Goal: Task Accomplishment & Management: Manage account settings

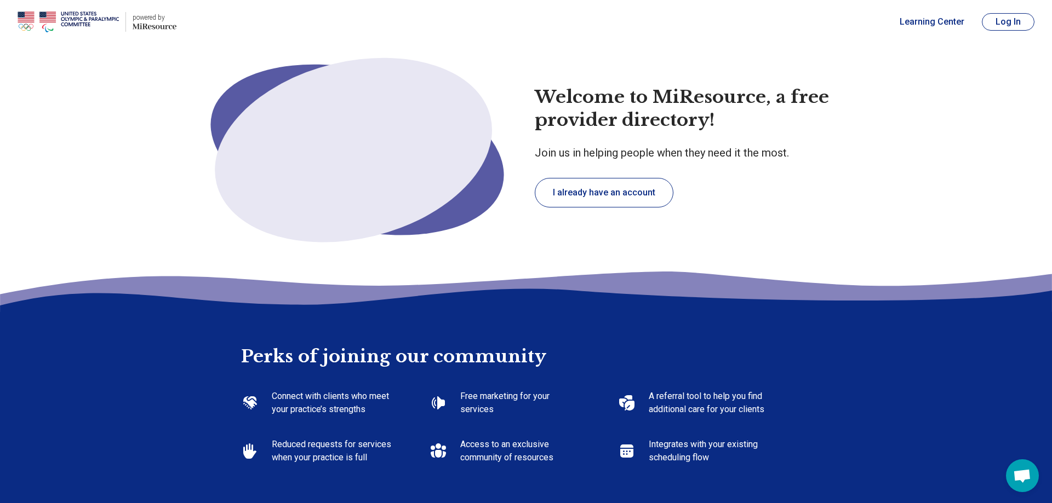
click at [1008, 21] on button "Log In" at bounding box center [1008, 22] width 53 height 18
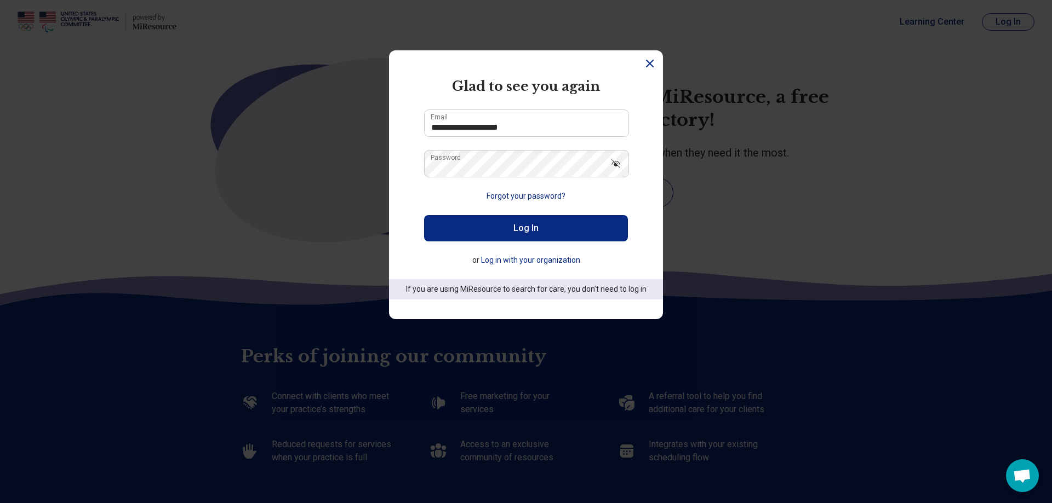
click at [464, 233] on button "Log In" at bounding box center [526, 228] width 204 height 26
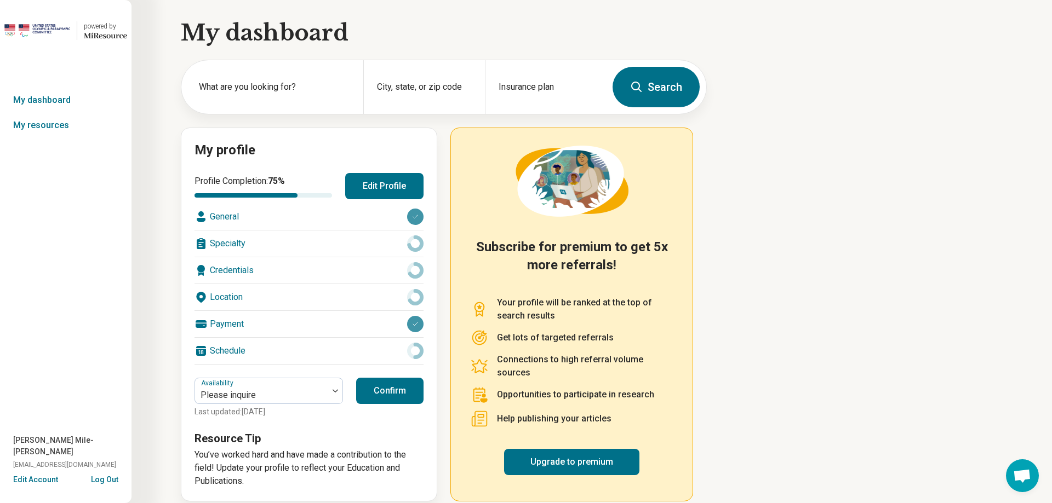
click at [229, 272] on div "Credentials" at bounding box center [308, 270] width 229 height 26
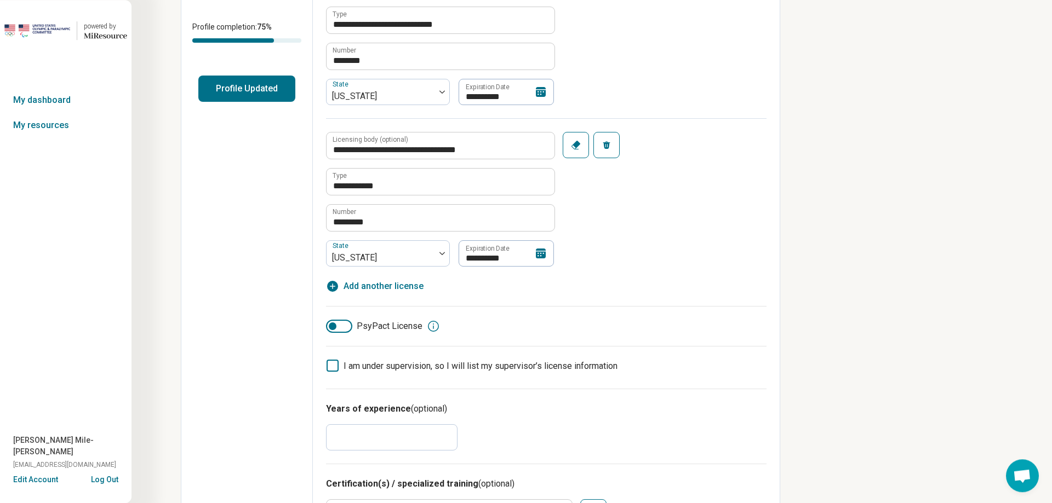
scroll to position [223, 0]
click at [383, 288] on span "Add another license" at bounding box center [383, 285] width 80 height 13
type textarea "*"
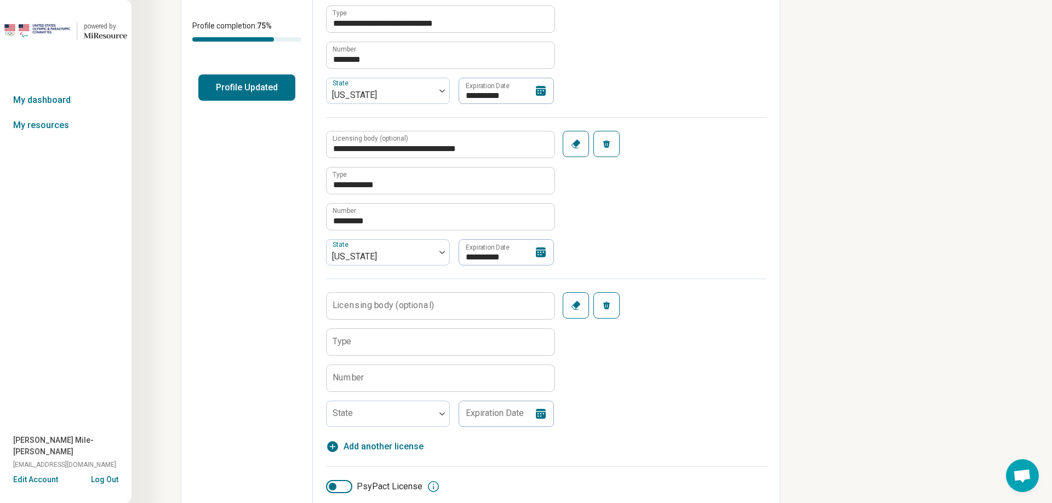
click at [370, 309] on label "Licensing body (optional)" at bounding box center [382, 305] width 101 height 9
click at [370, 309] on input "Licensing body (optional)" at bounding box center [440, 306] width 228 height 26
drag, startPoint x: 394, startPoint y: 305, endPoint x: 272, endPoint y: 307, distance: 121.6
click at [326, 307] on input "********" at bounding box center [440, 306] width 228 height 26
paste input "**********"
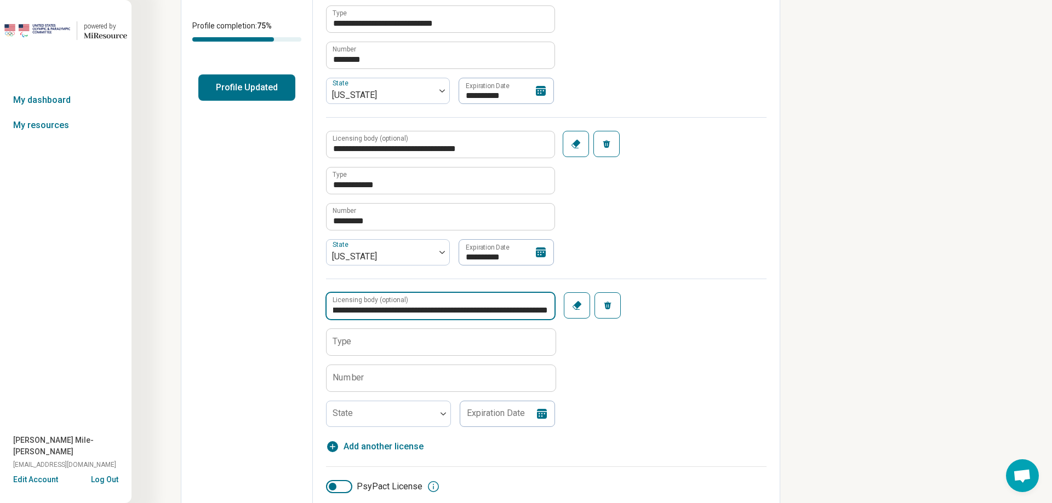
scroll to position [0, 133]
type input "**********"
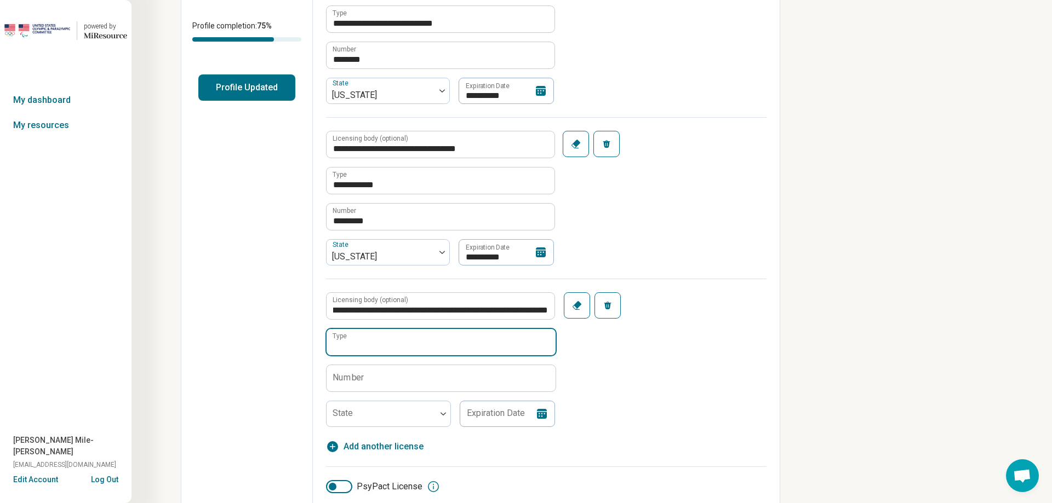
click at [373, 349] on input "Type" at bounding box center [440, 342] width 229 height 26
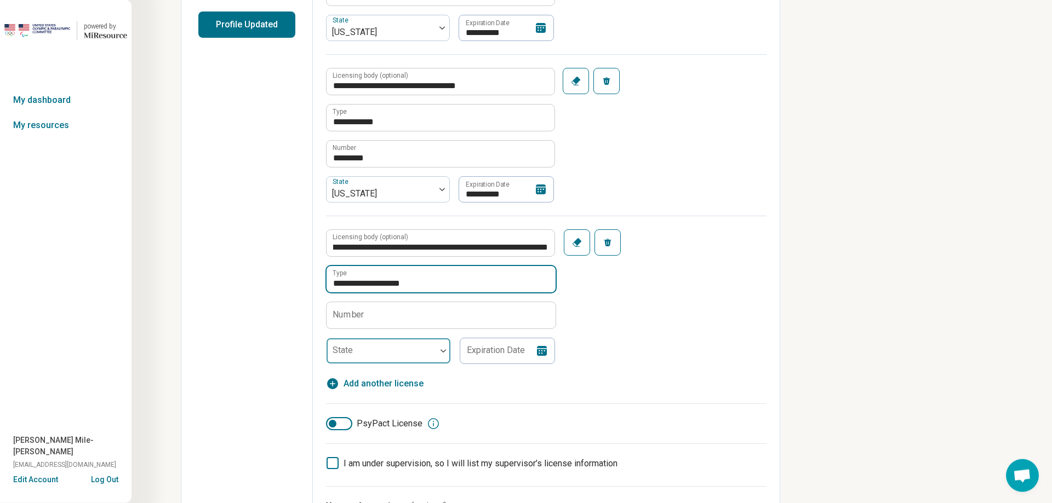
scroll to position [335, 0]
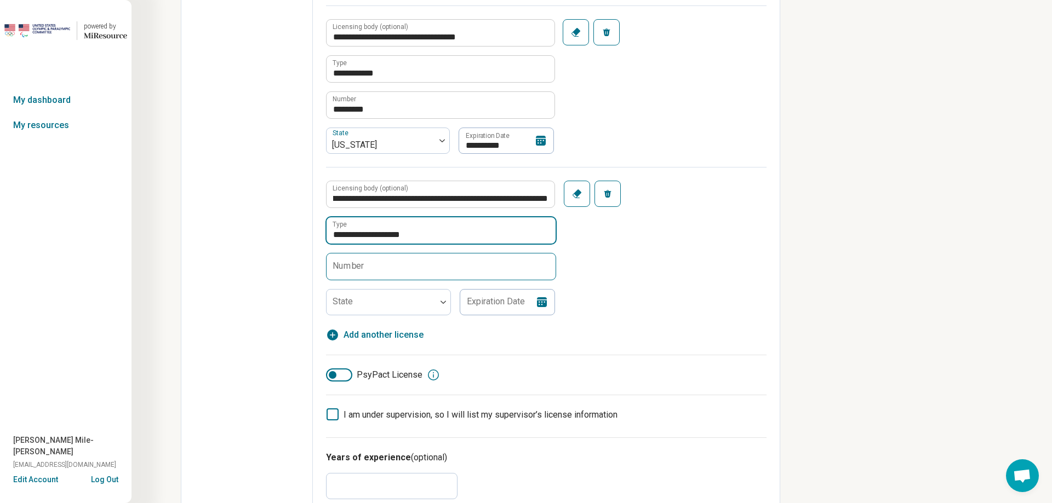
type input "**********"
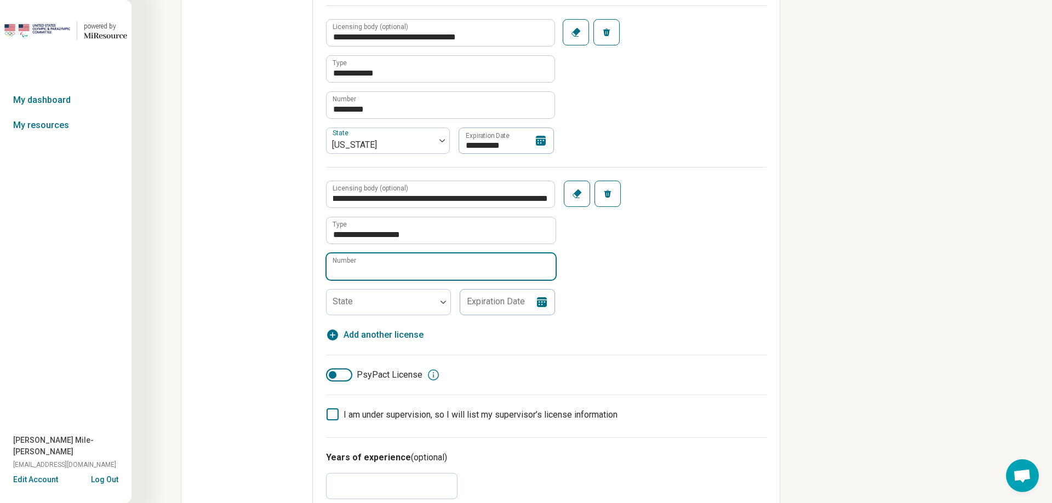
click at [374, 259] on input "Number" at bounding box center [440, 267] width 229 height 26
paste input "**********"
type input "**********"
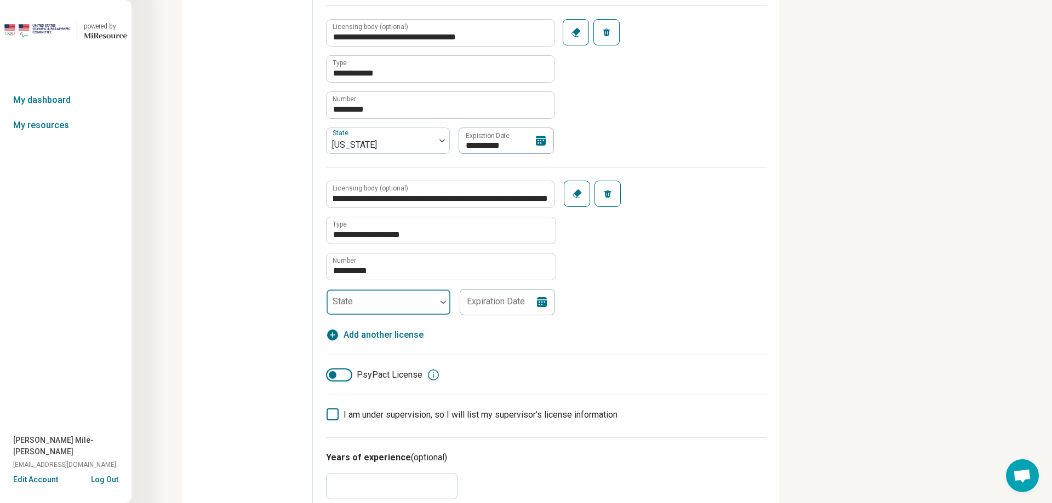
click at [374, 301] on div at bounding box center [381, 306] width 101 height 15
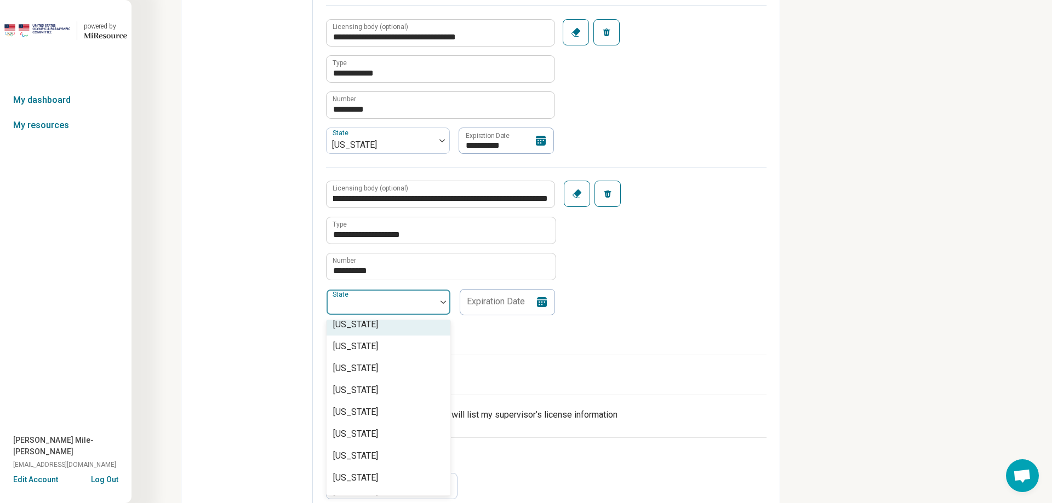
scroll to position [437, 0]
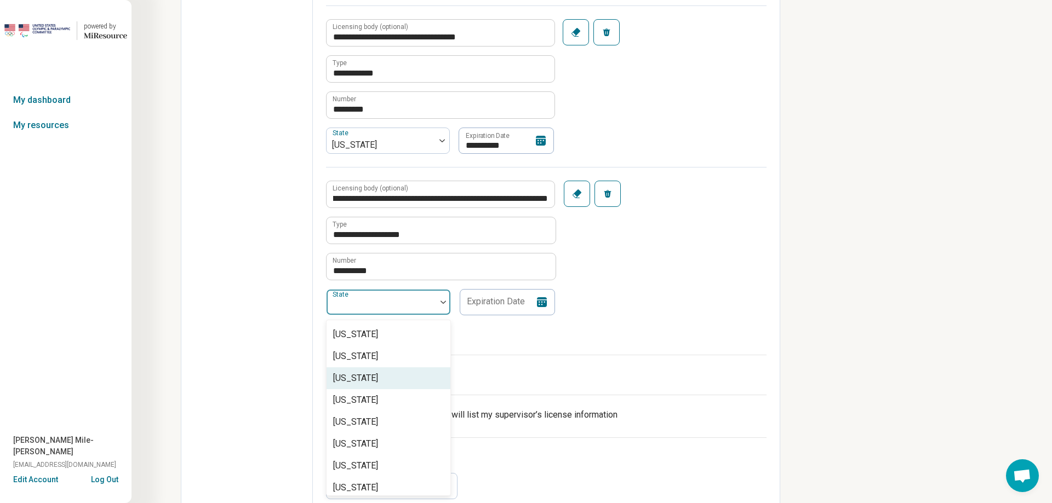
click at [364, 382] on div "[US_STATE]" at bounding box center [355, 378] width 45 height 13
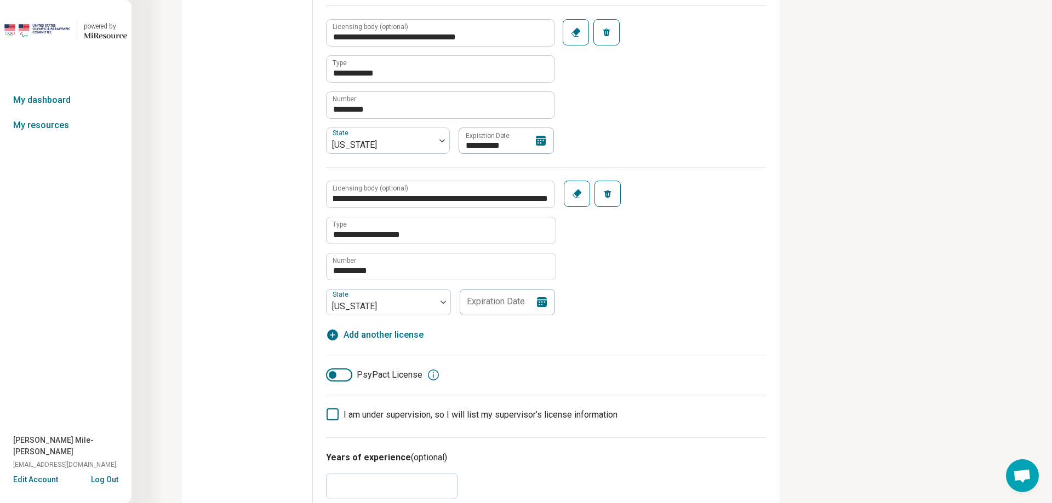
click at [541, 303] on icon at bounding box center [542, 302] width 10 height 10
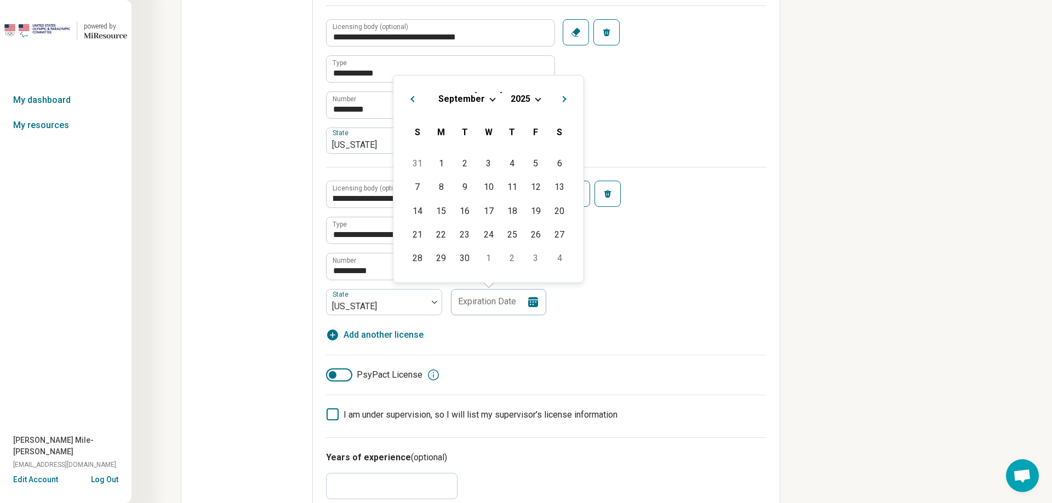
click at [566, 99] on button "Next Month" at bounding box center [566, 98] width 18 height 18
click at [414, 96] on button "Previous Month" at bounding box center [411, 98] width 18 height 18
click at [528, 101] on span "2025" at bounding box center [520, 99] width 20 height 10
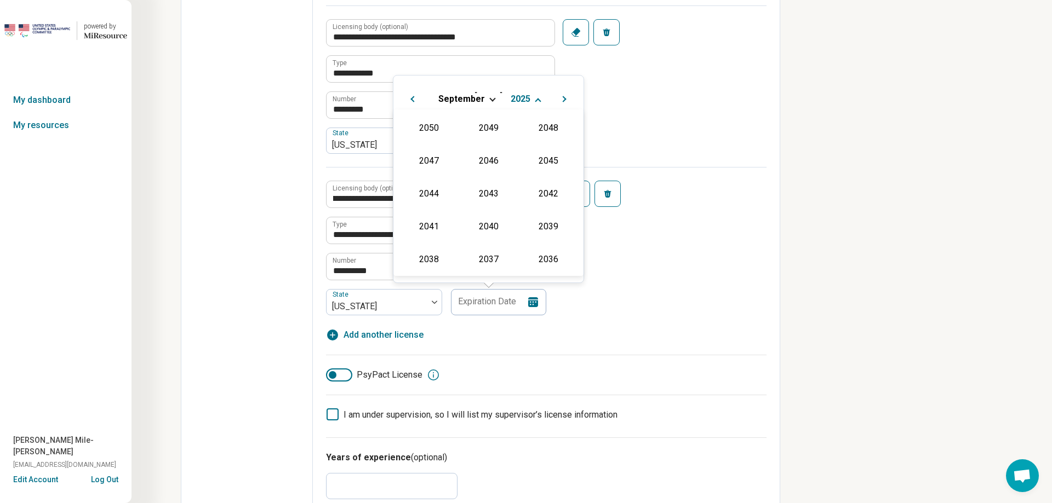
scroll to position [198, 0]
click at [554, 163] on div "2027" at bounding box center [547, 160] width 53 height 20
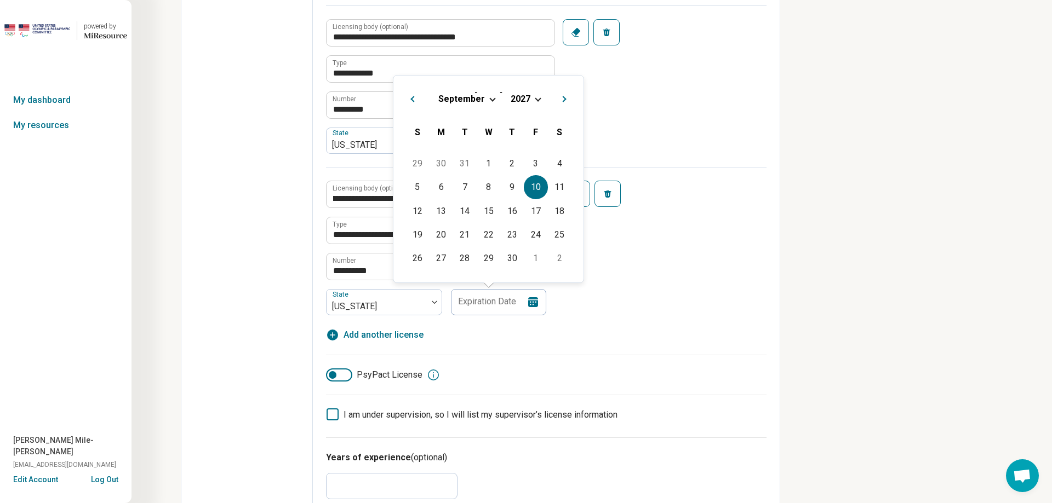
click at [537, 185] on div "10" at bounding box center [536, 187] width 24 height 24
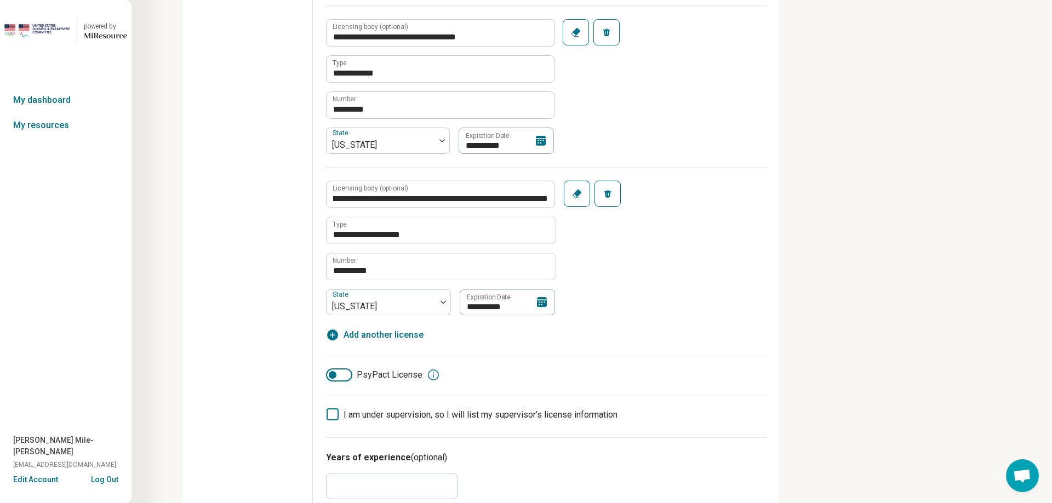
type input "**********"
click at [667, 253] on div "**********" at bounding box center [546, 241] width 440 height 148
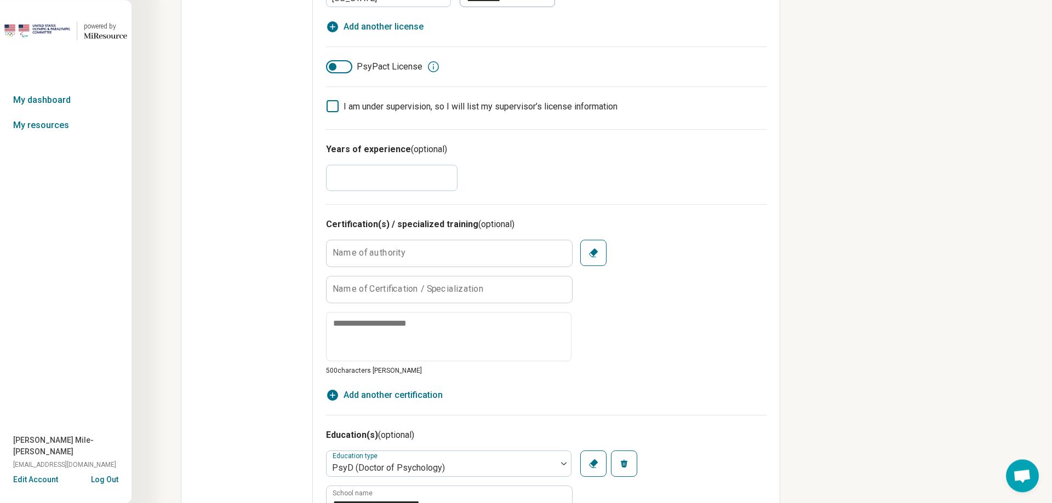
scroll to position [670, 0]
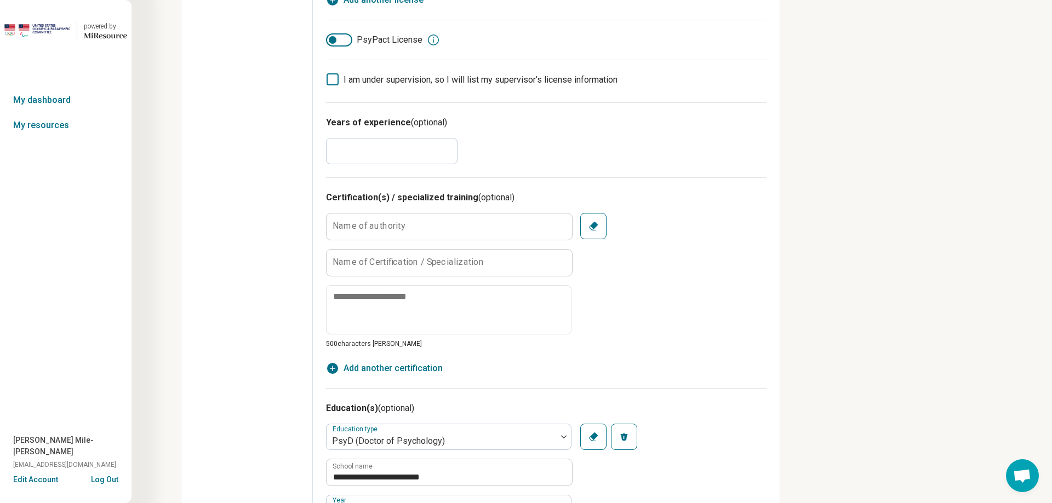
type input "**"
click at [449, 147] on input "**" at bounding box center [391, 151] width 131 height 26
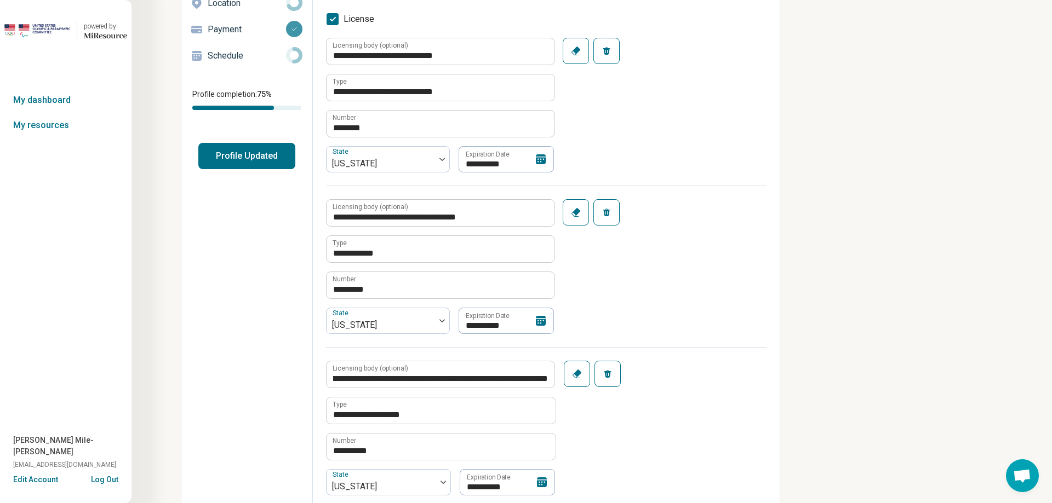
scroll to position [0, 0]
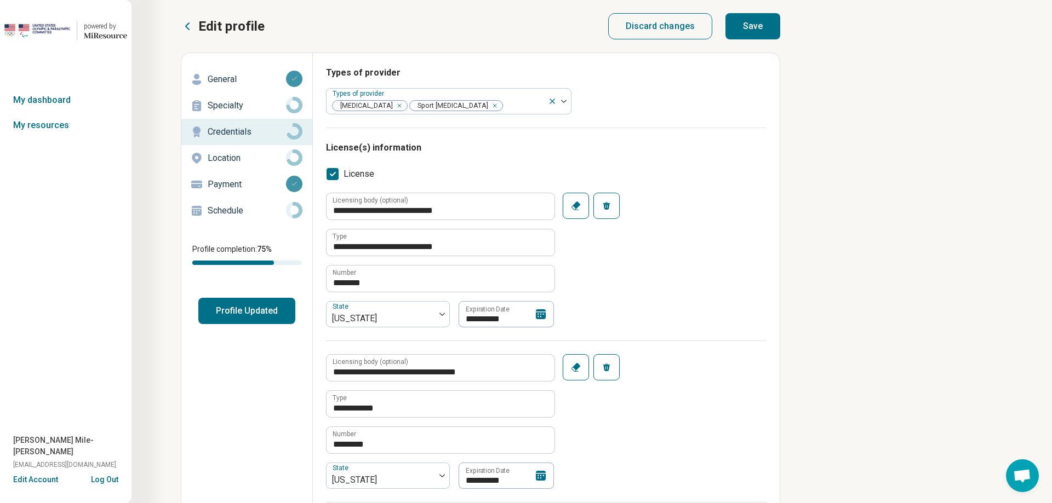
click at [756, 31] on button "Save" at bounding box center [752, 26] width 55 height 26
type textarea "*"
click at [250, 152] on p "Location" at bounding box center [247, 158] width 78 height 13
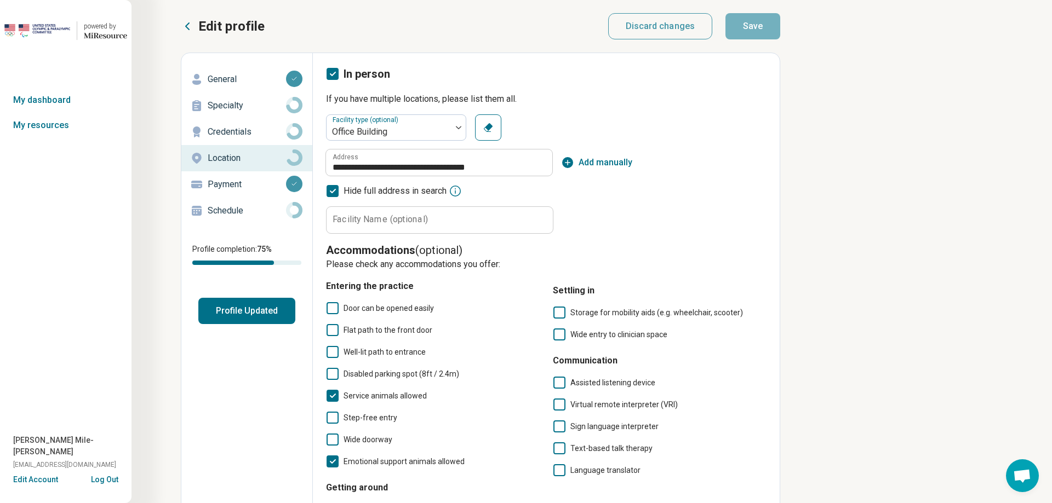
click at [227, 204] on p "Schedule" at bounding box center [247, 210] width 78 height 13
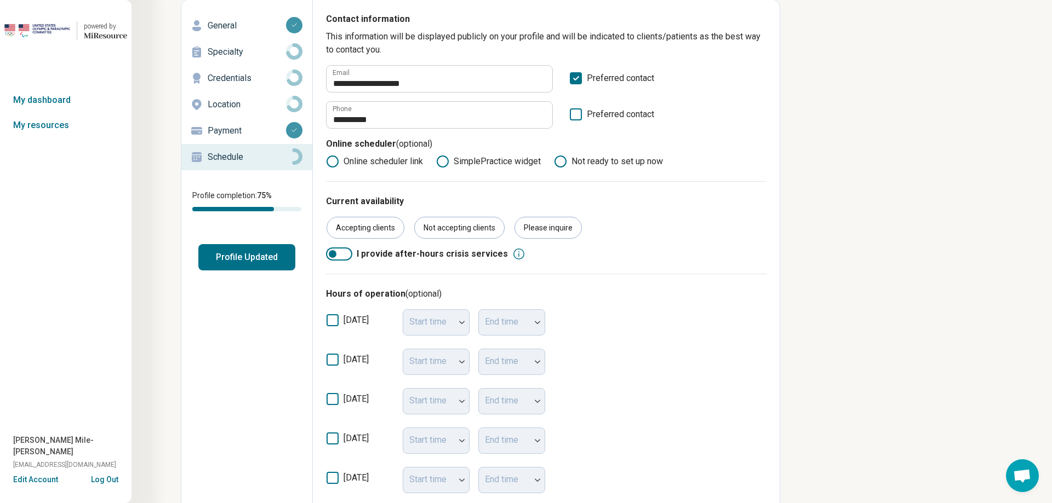
scroll to position [221, 0]
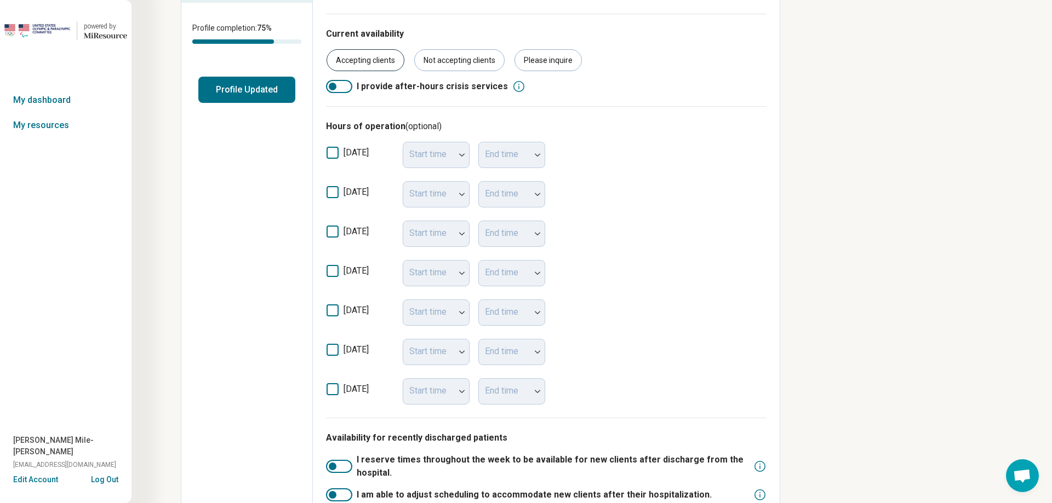
click at [360, 62] on div "Accepting clients" at bounding box center [365, 60] width 78 height 22
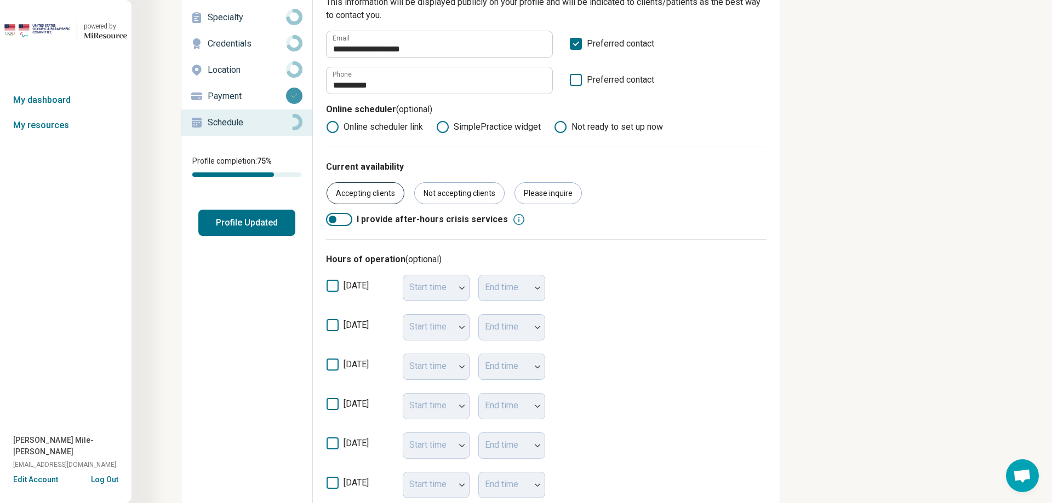
scroll to position [54, 0]
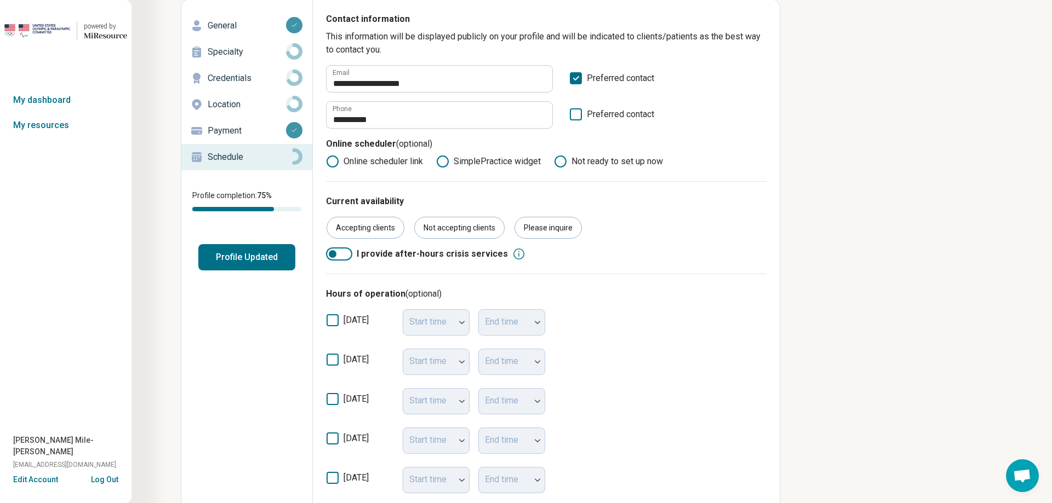
click at [333, 362] on icon at bounding box center [332, 360] width 12 height 12
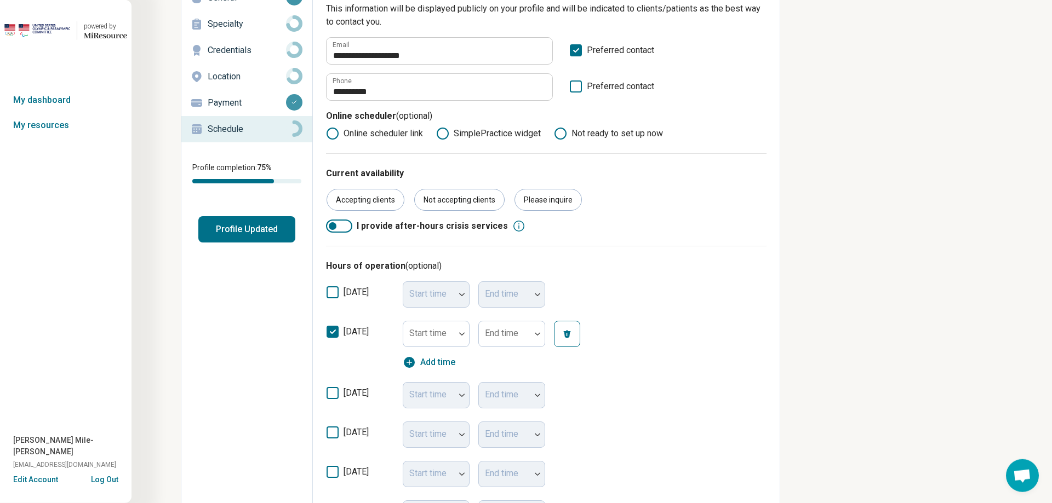
scroll to position [110, 0]
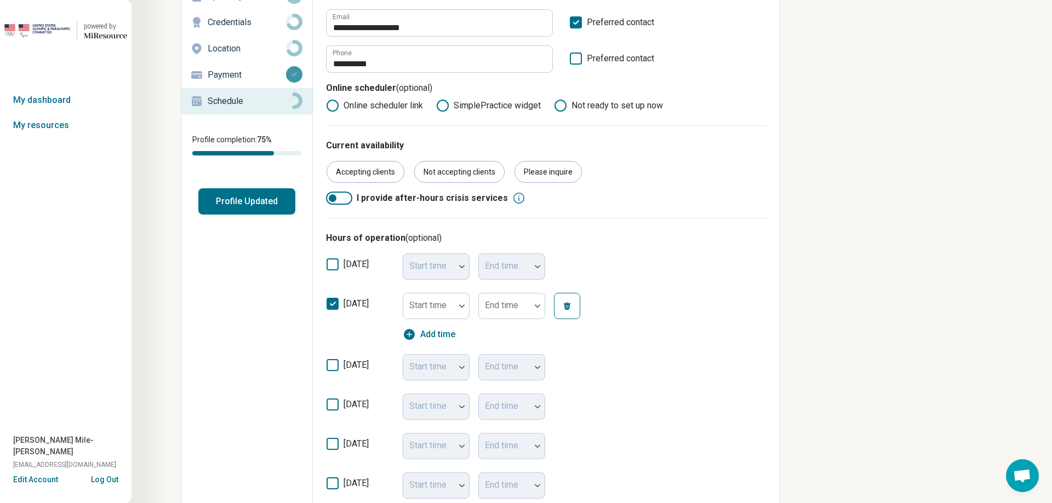
click at [333, 368] on icon at bounding box center [332, 365] width 12 height 12
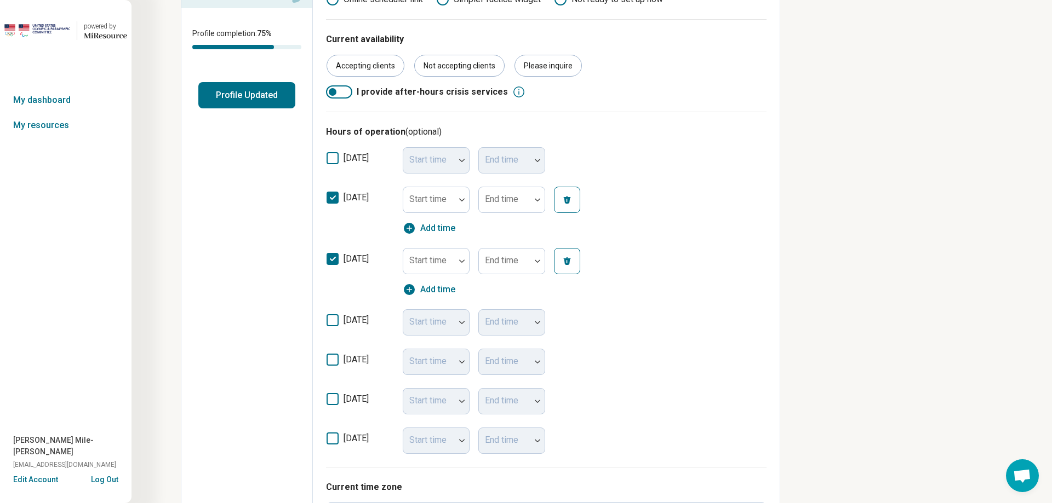
scroll to position [221, 0]
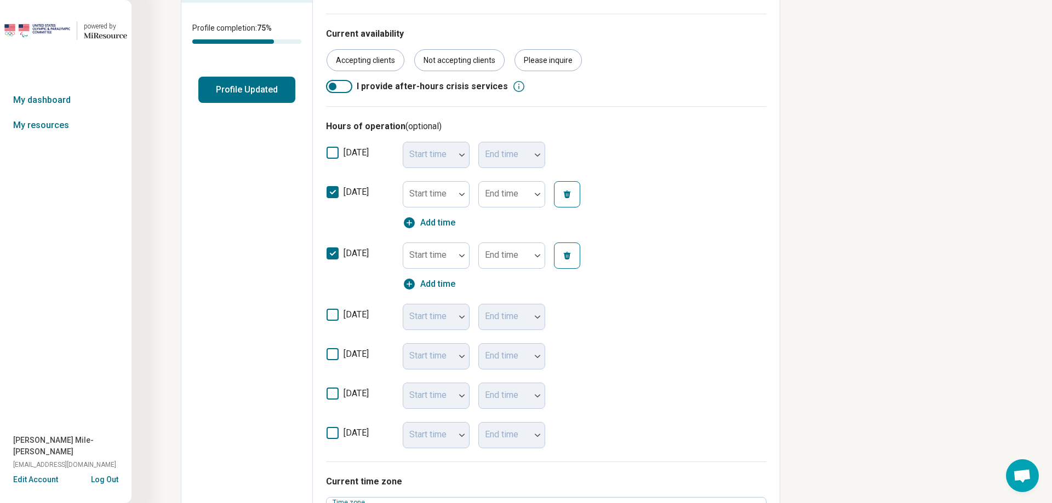
click at [329, 316] on icon at bounding box center [332, 315] width 12 height 12
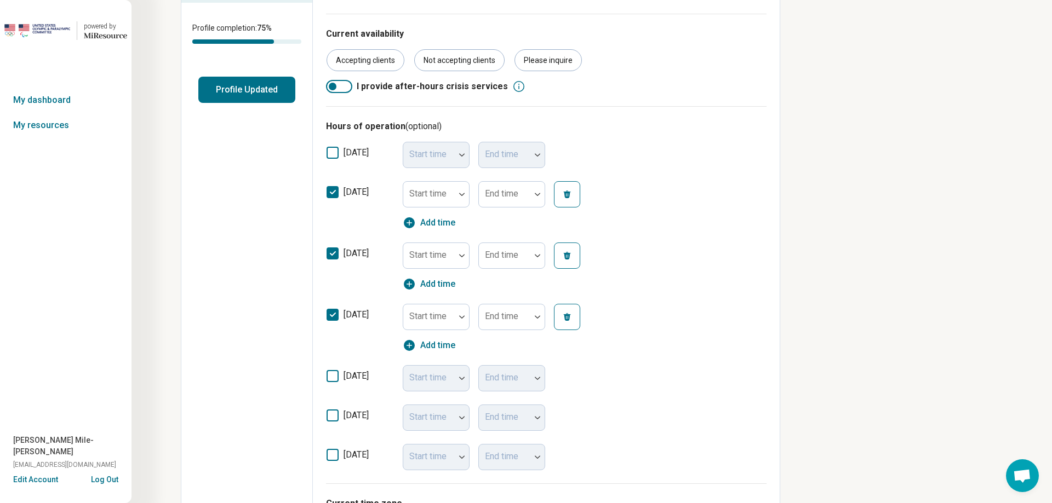
click at [332, 373] on icon at bounding box center [332, 376] width 12 height 12
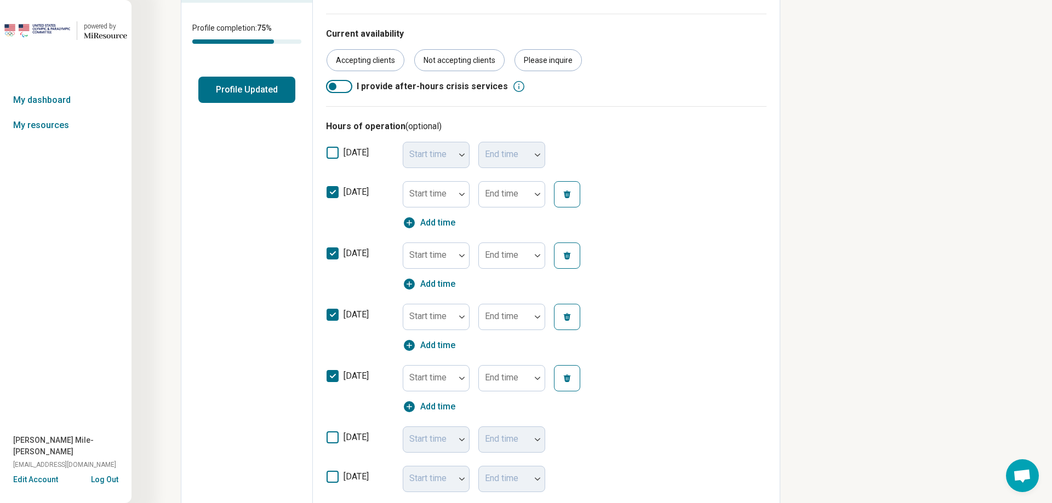
click at [332, 438] on icon at bounding box center [332, 438] width 12 height 12
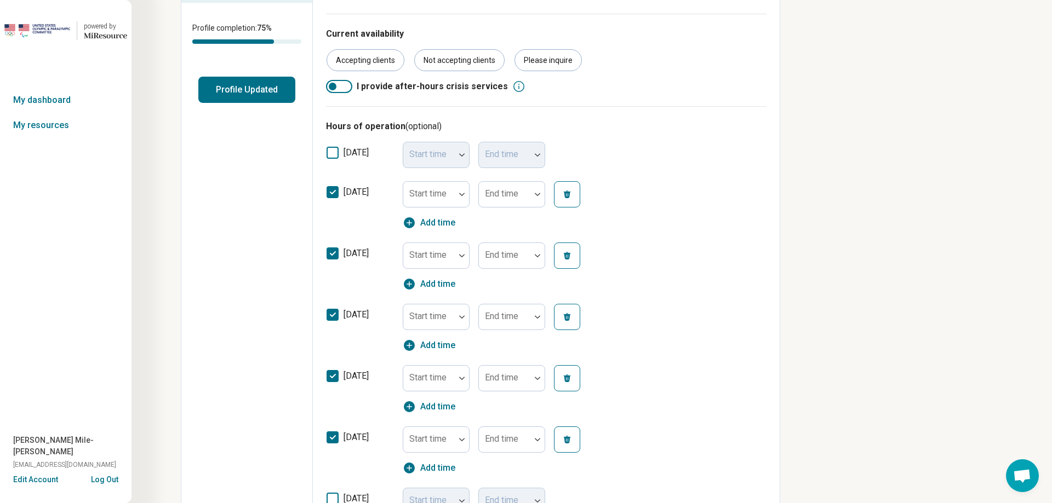
click at [330, 499] on icon at bounding box center [332, 499] width 12 height 12
click at [330, 317] on icon at bounding box center [332, 315] width 12 height 12
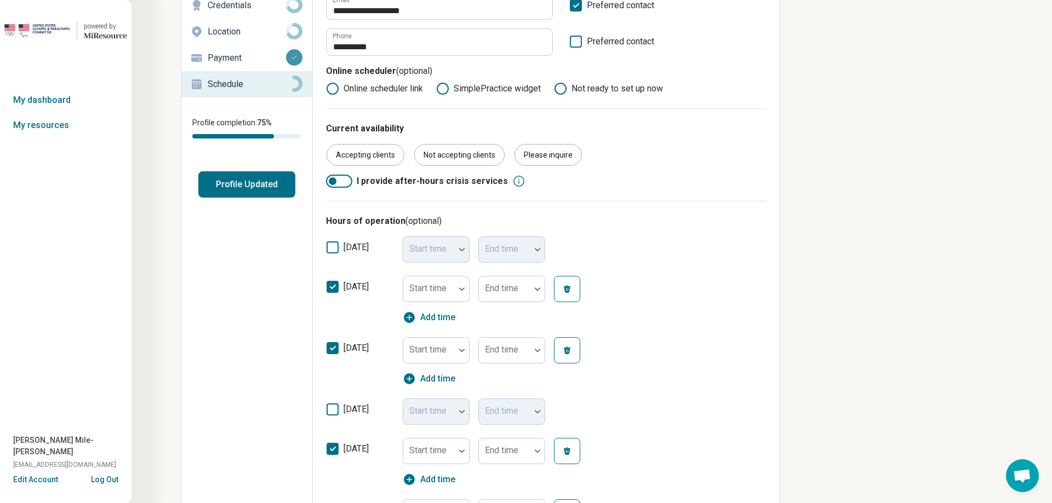
scroll to position [0, 0]
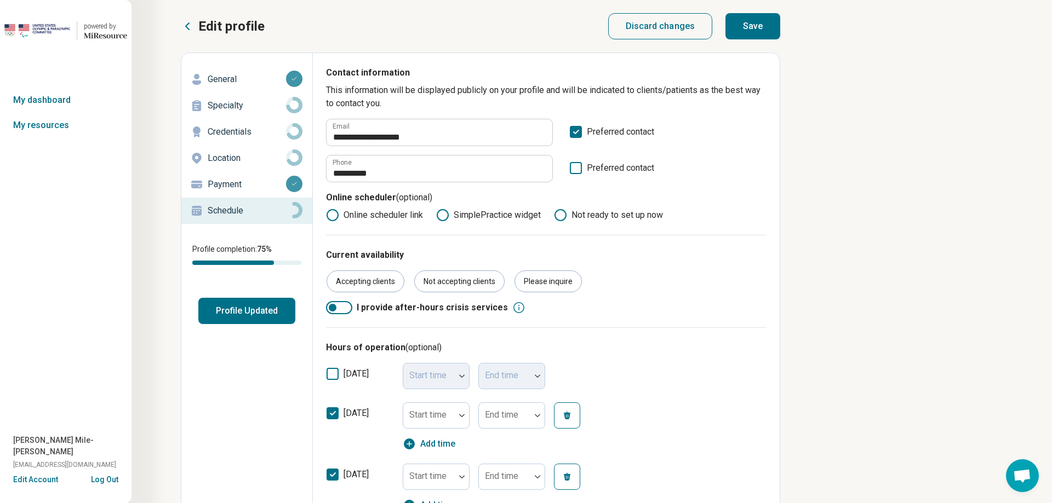
click at [745, 26] on button "Save" at bounding box center [752, 26] width 55 height 26
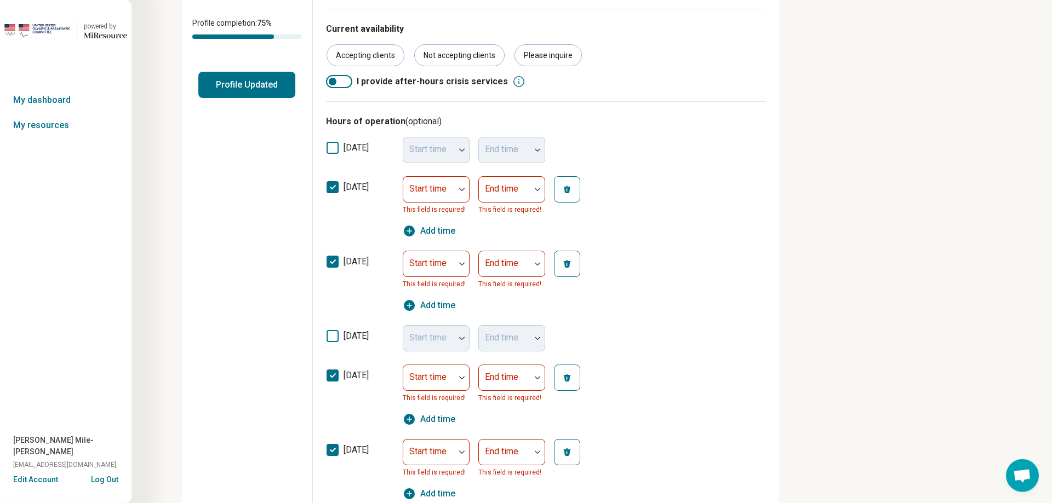
scroll to position [279, 0]
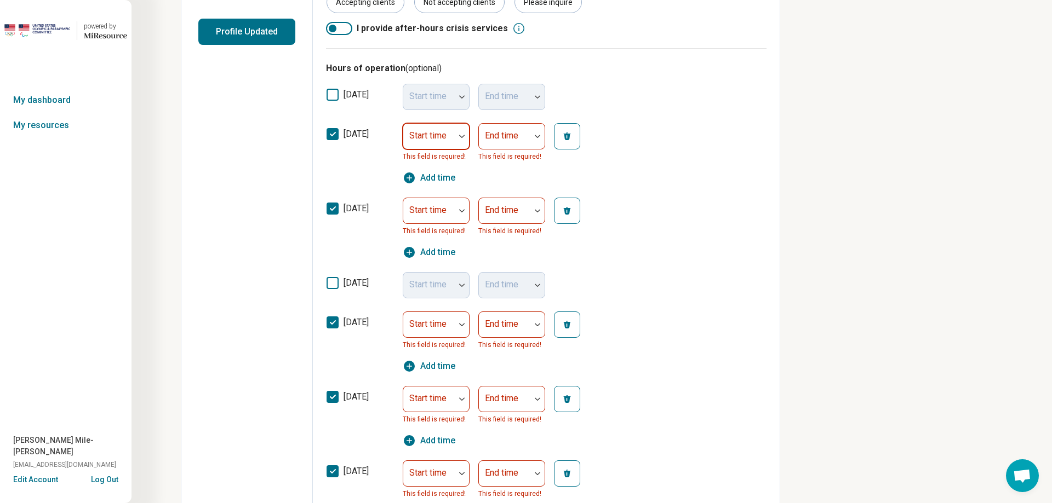
click at [427, 139] on div "Start time" at bounding box center [436, 136] width 67 height 26
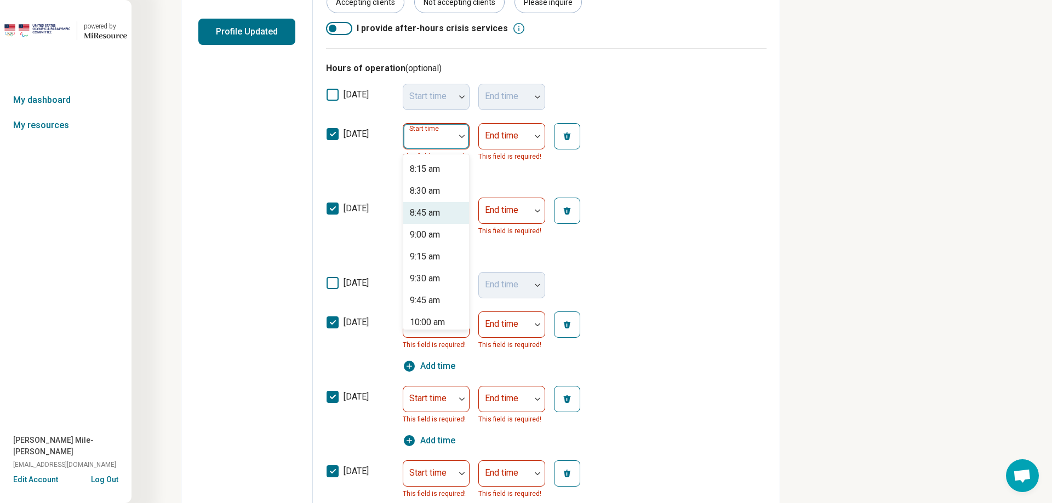
scroll to position [749, 0]
click at [423, 209] on div "9:00 am" at bounding box center [425, 206] width 30 height 13
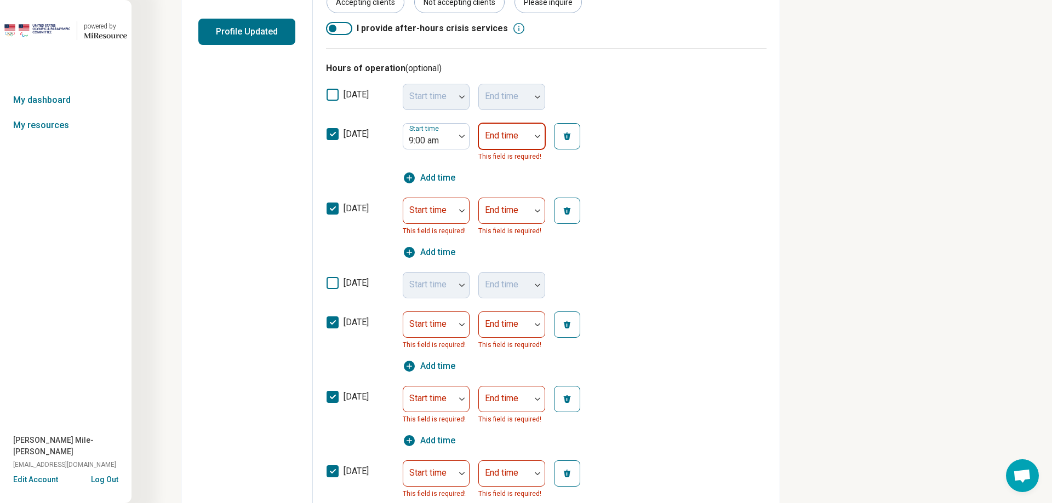
click at [507, 135] on div "End time" at bounding box center [511, 136] width 67 height 26
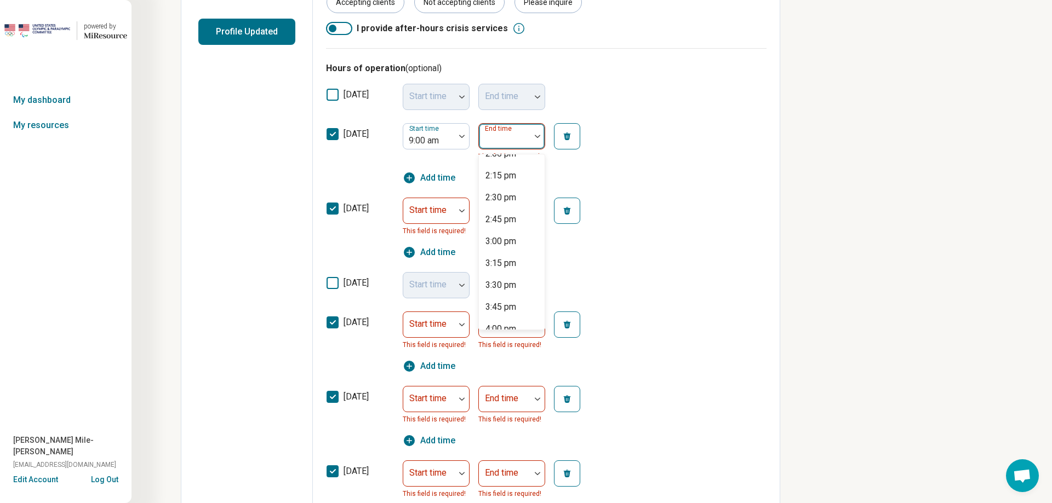
scroll to position [562, 0]
click at [509, 280] on div "5:00 pm" at bounding box center [500, 284] width 31 height 13
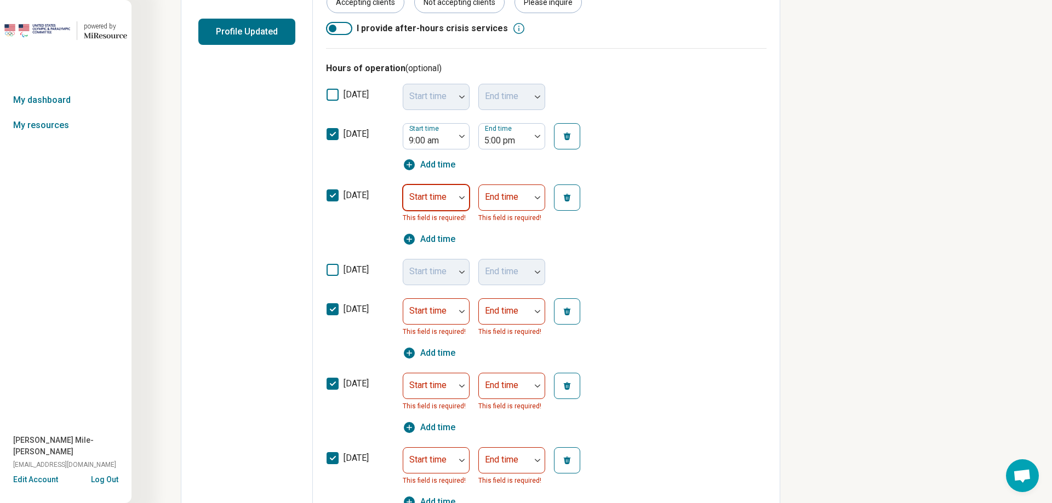
click at [427, 199] on div "Start time" at bounding box center [436, 198] width 67 height 26
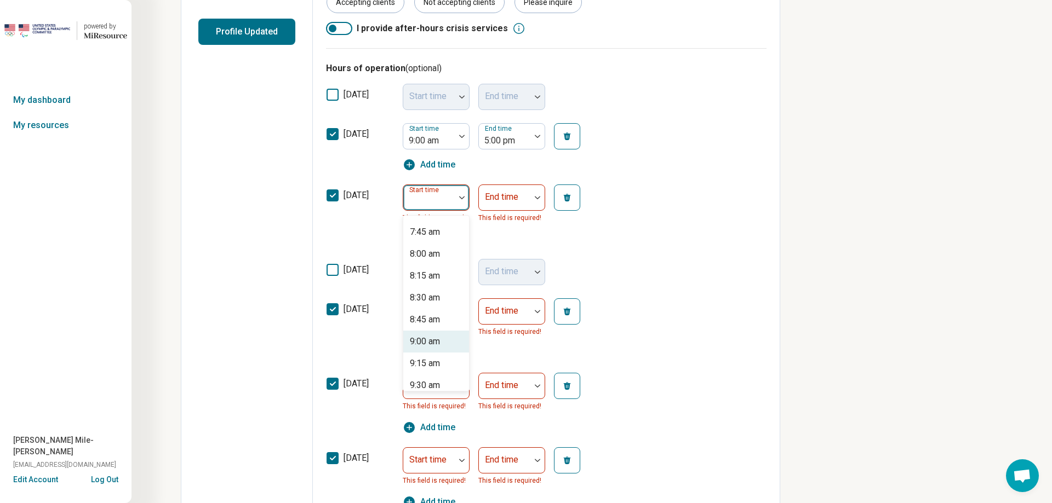
scroll to position [687, 0]
click at [423, 329] on div "9:00 am" at bounding box center [425, 330] width 30 height 13
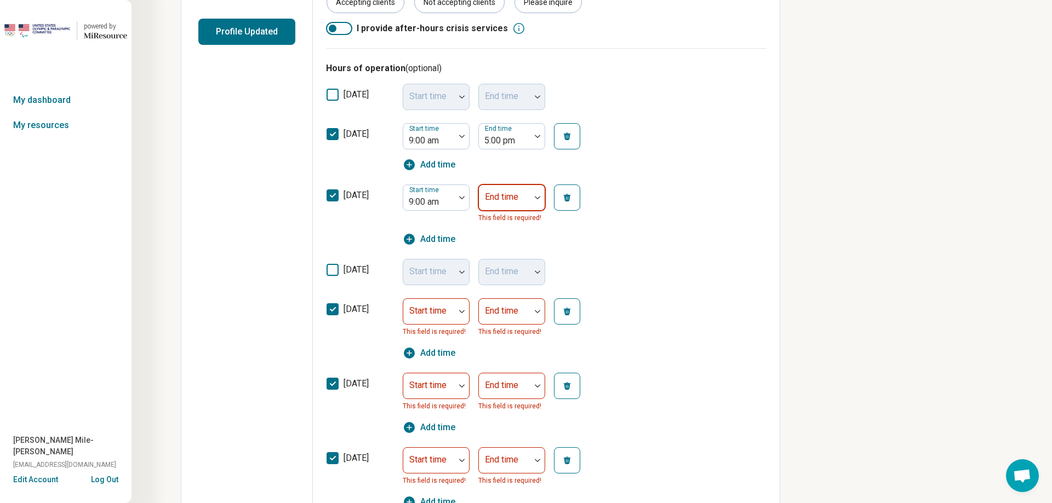
click at [492, 193] on label "End time" at bounding box center [501, 197] width 33 height 10
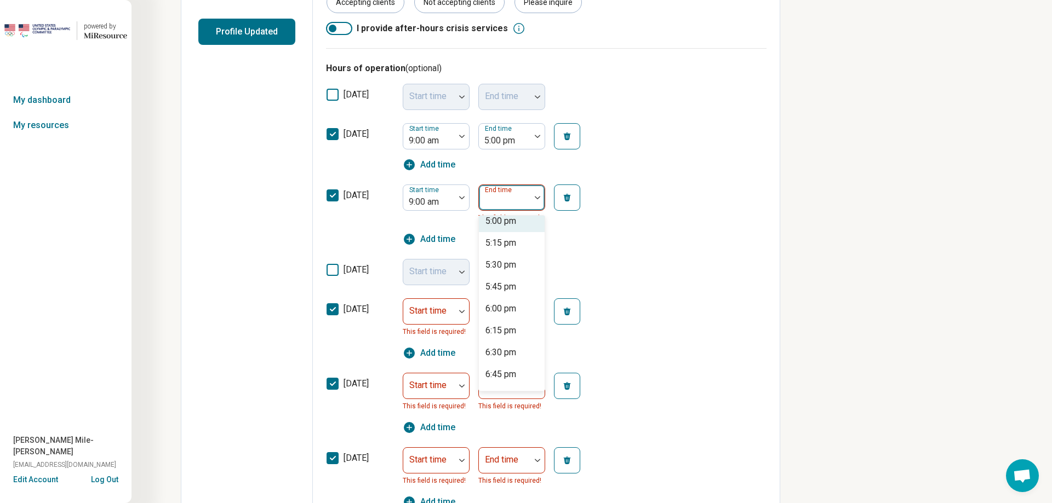
click at [509, 225] on div "5:00 pm" at bounding box center [500, 221] width 31 height 13
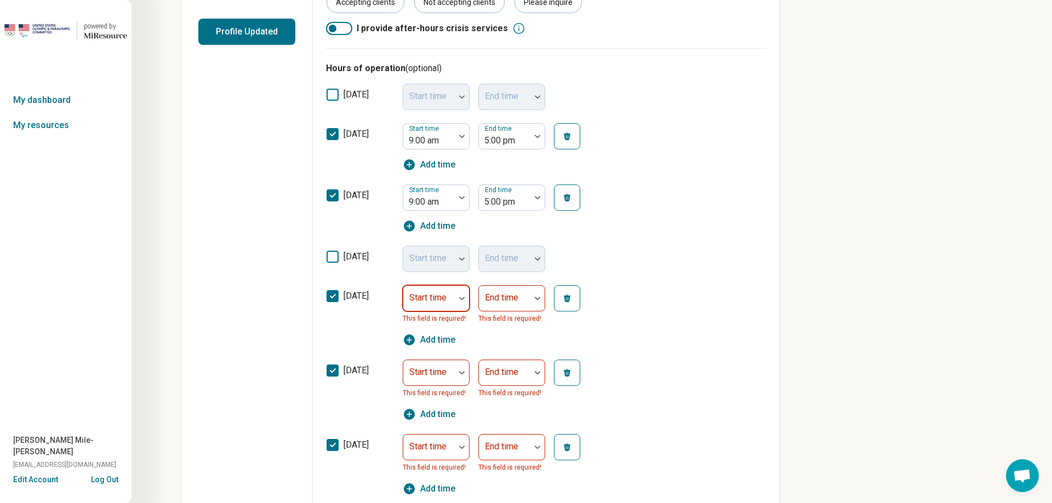
click at [417, 302] on div "Start time" at bounding box center [436, 298] width 67 height 26
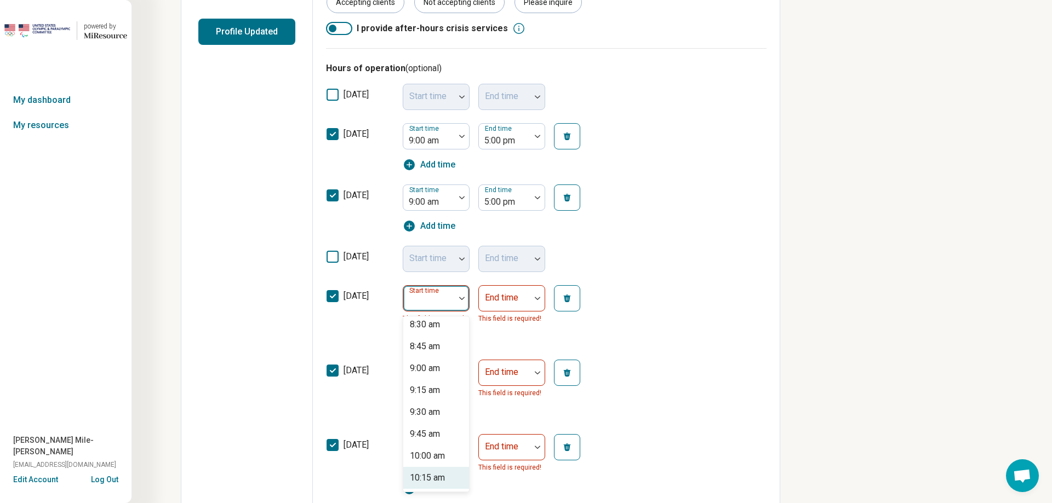
scroll to position [749, 0]
click at [423, 365] on div "9:00 am" at bounding box center [425, 369] width 30 height 13
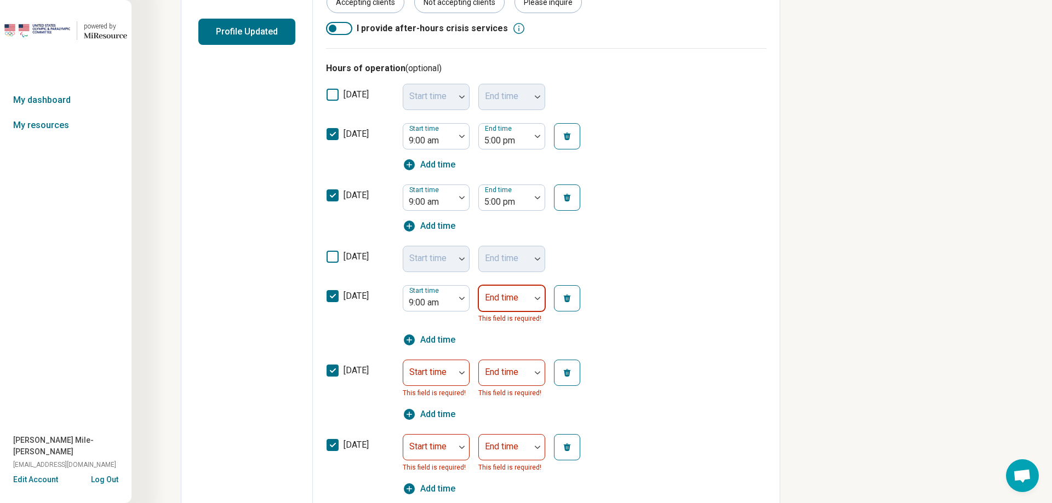
click at [496, 298] on div "End time" at bounding box center [511, 298] width 67 height 26
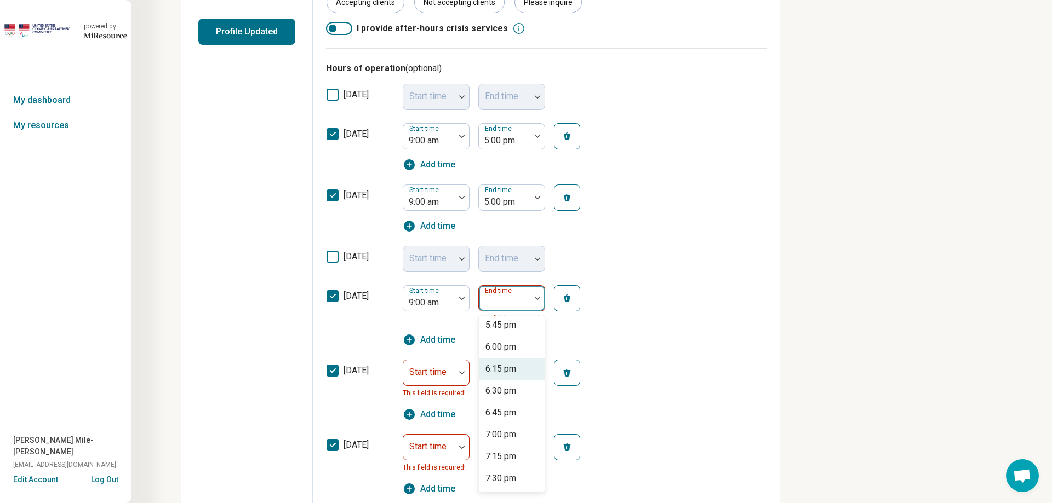
scroll to position [687, 0]
click at [503, 329] on div "5:00 pm" at bounding box center [512, 322] width 66 height 22
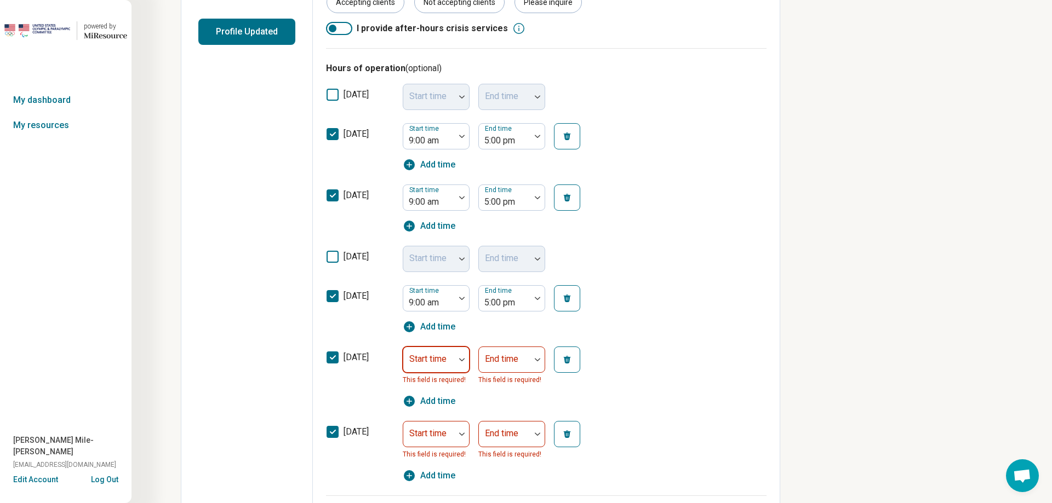
click at [423, 363] on div "Start time" at bounding box center [436, 360] width 67 height 26
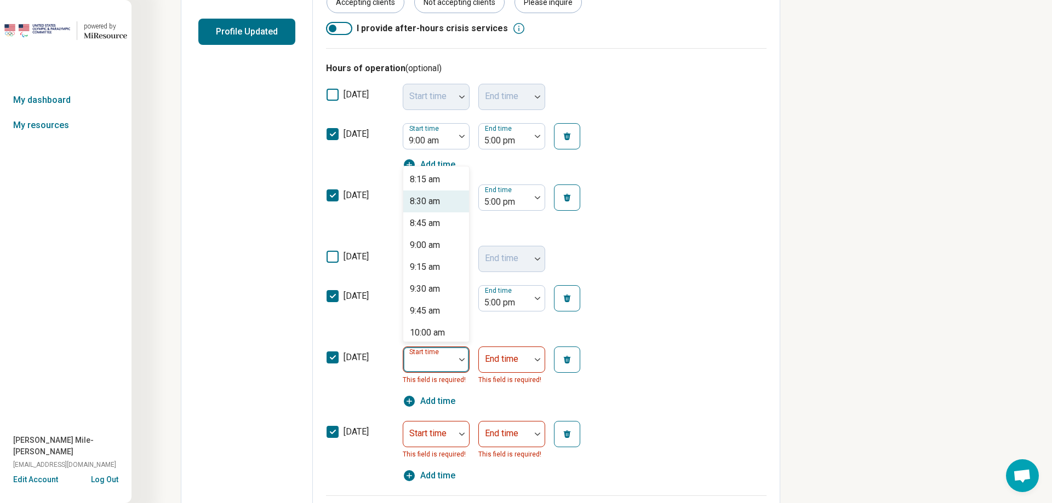
scroll to position [749, 0]
click at [425, 222] on div "9:00 am" at bounding box center [425, 219] width 30 height 13
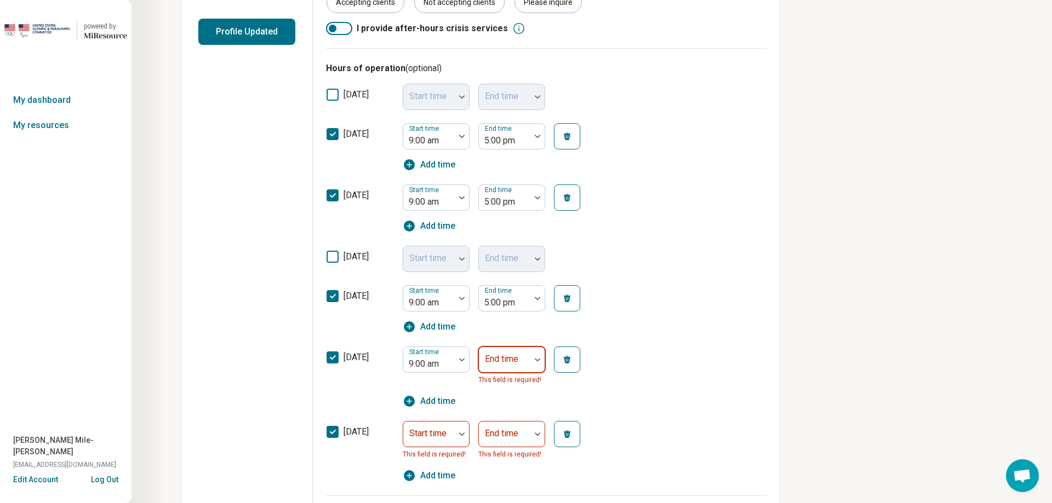
click at [490, 367] on div at bounding box center [504, 364] width 43 height 15
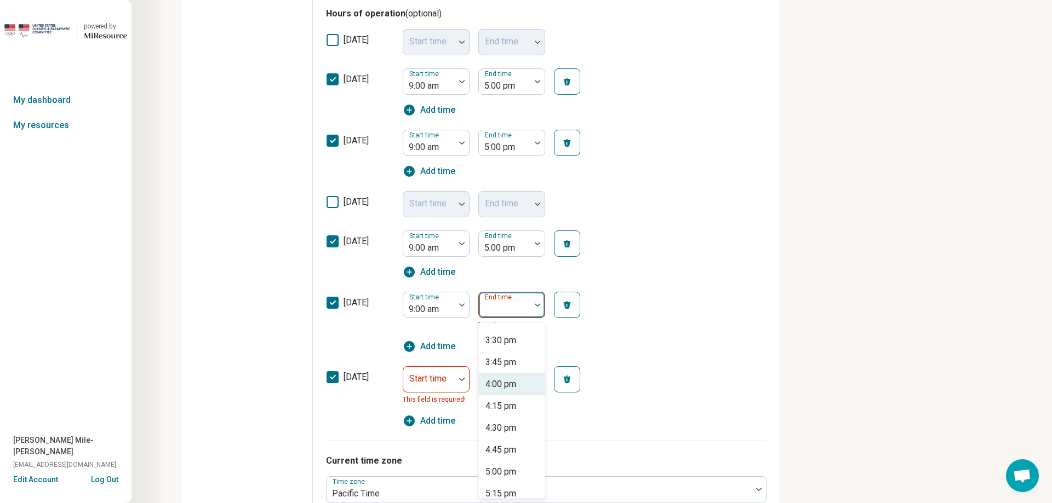
scroll to position [562, 0]
click at [501, 455] on div "5:00 pm" at bounding box center [500, 453] width 31 height 13
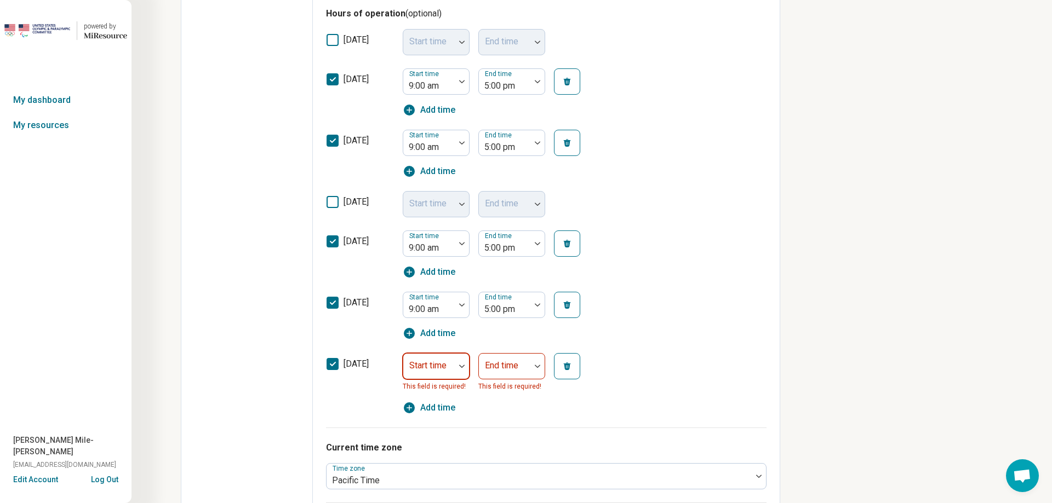
click at [427, 364] on div "Start time" at bounding box center [436, 366] width 67 height 26
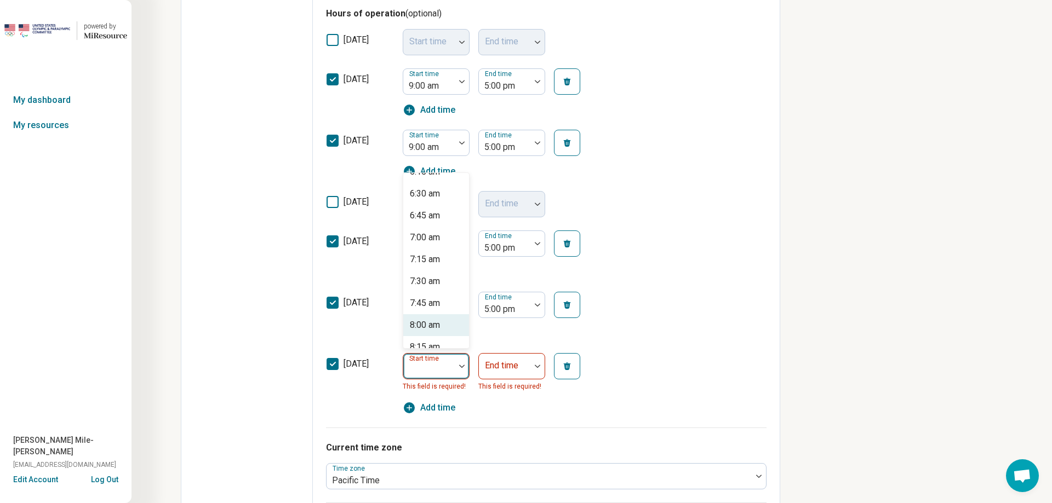
click at [432, 325] on div "8:00 am" at bounding box center [425, 325] width 30 height 13
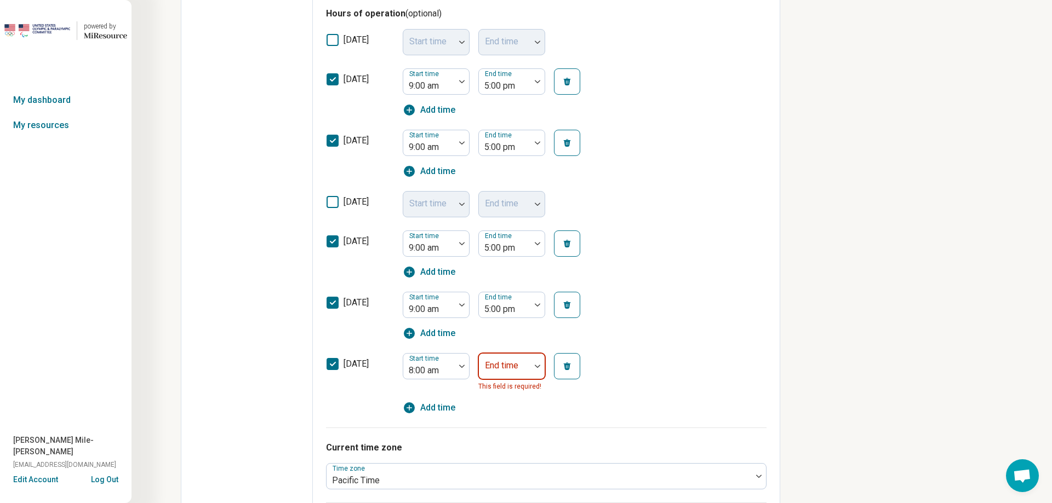
click at [507, 364] on div "End time" at bounding box center [511, 366] width 67 height 26
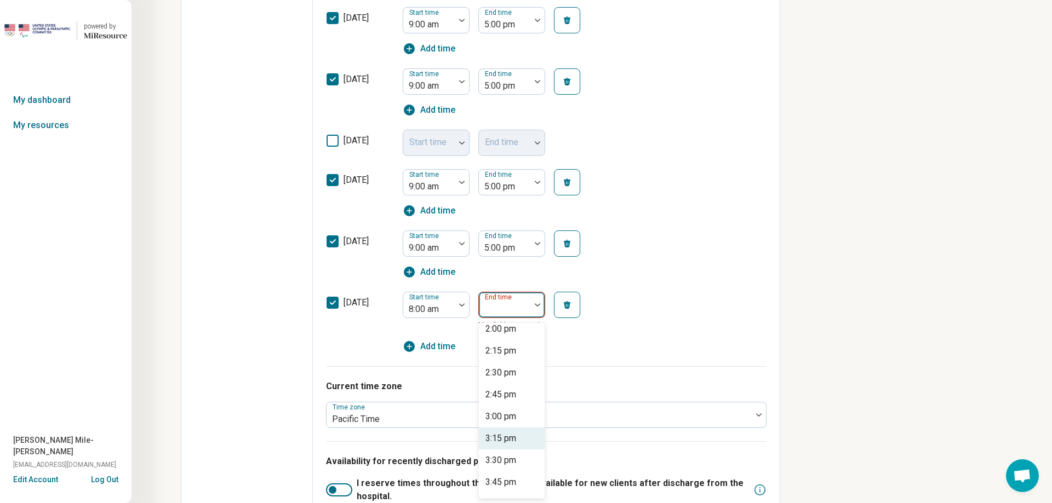
scroll to position [500, 0]
click at [498, 341] on div "2:00 pm" at bounding box center [500, 340] width 31 height 13
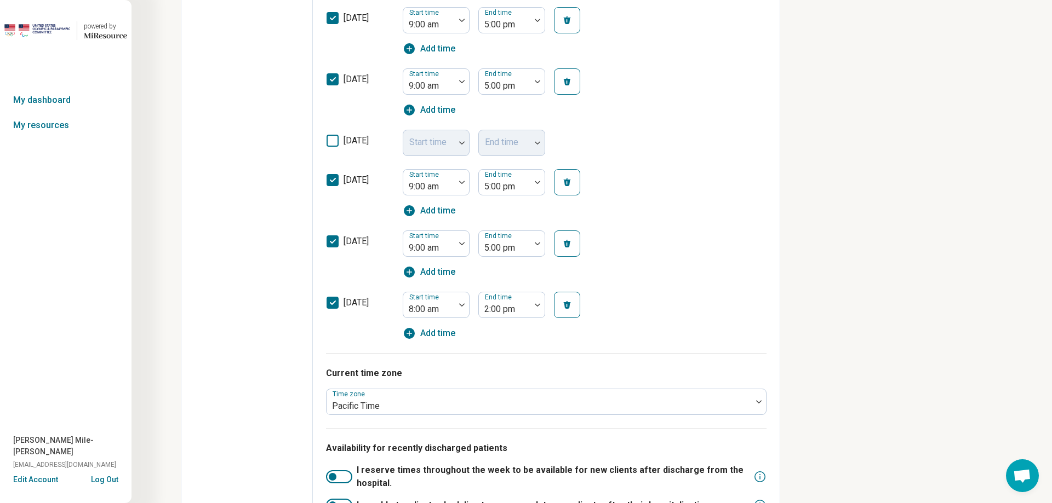
click at [651, 283] on div "[DATE] Start time 9:00 am End time 5:00 pm Add time" at bounding box center [546, 254] width 440 height 61
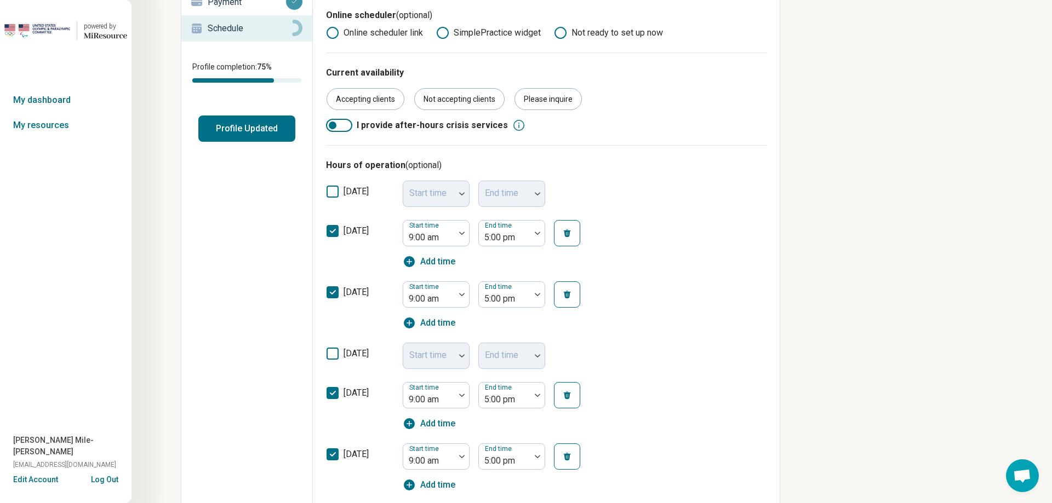
scroll to position [0, 0]
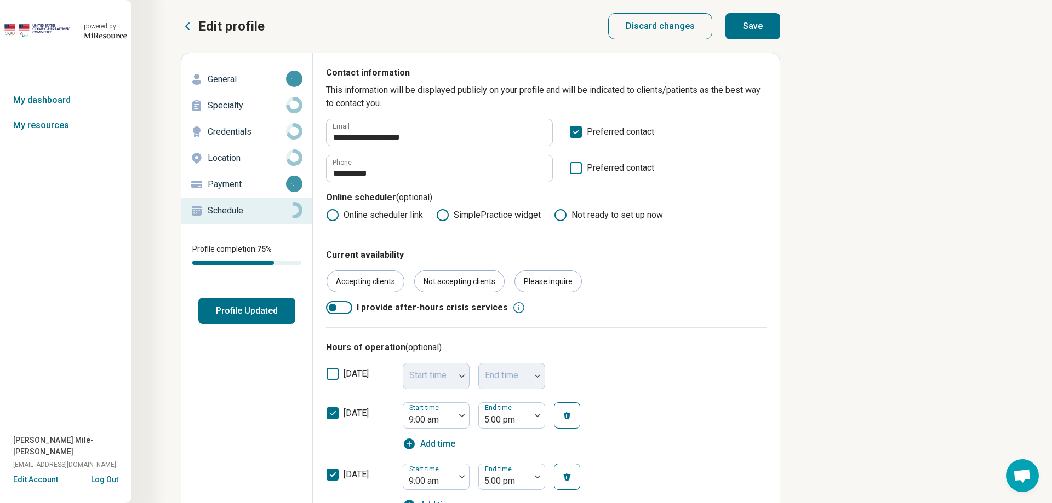
click at [748, 28] on button "Save" at bounding box center [752, 26] width 55 height 26
click at [241, 110] on p "Specialty" at bounding box center [247, 105] width 78 height 13
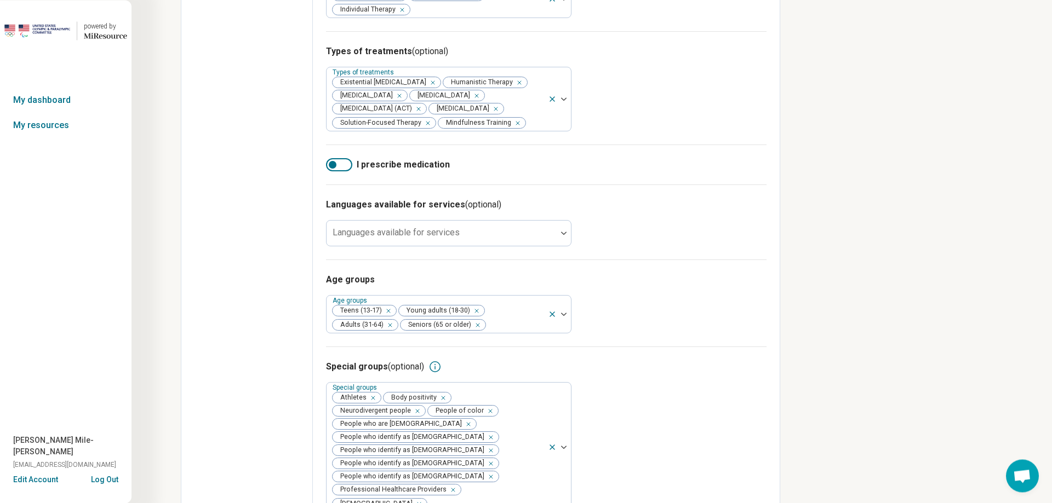
scroll to position [530, 0]
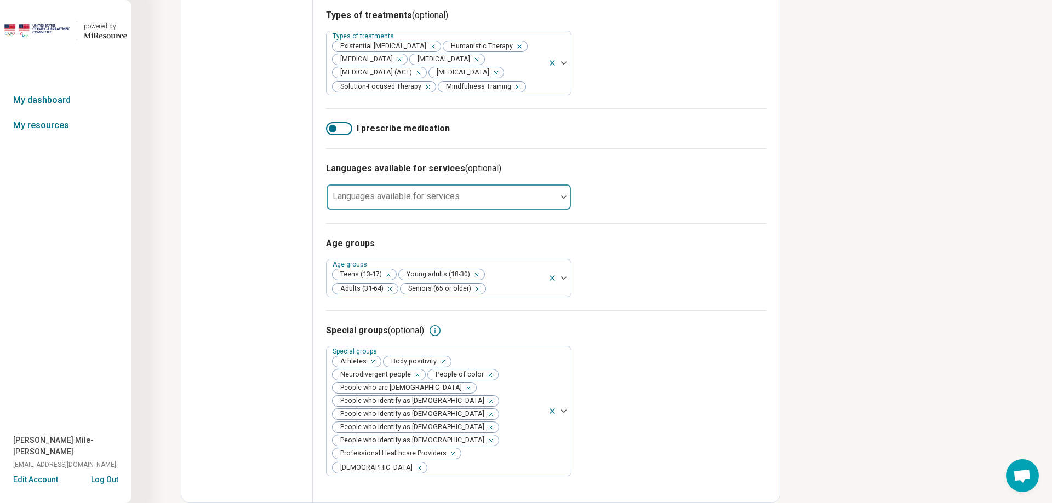
click at [518, 209] on div at bounding box center [441, 201] width 221 height 15
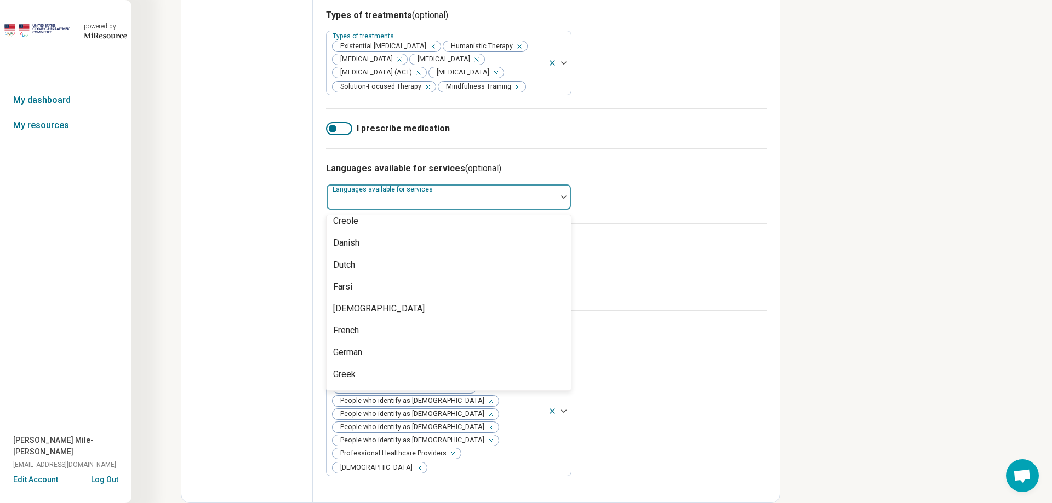
scroll to position [187, 0]
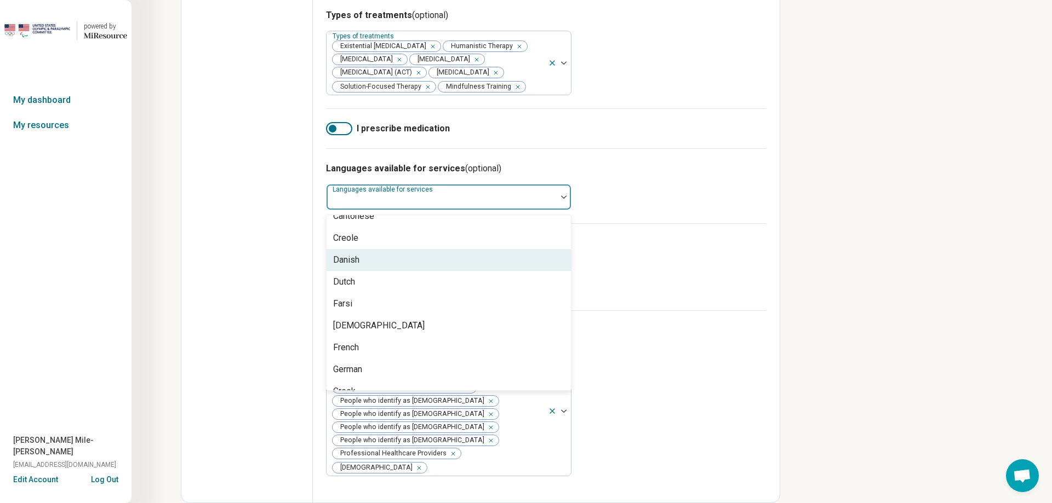
click at [751, 217] on div "Languages available for services (optional) 57 results available. Use Up and Do…" at bounding box center [546, 185] width 440 height 75
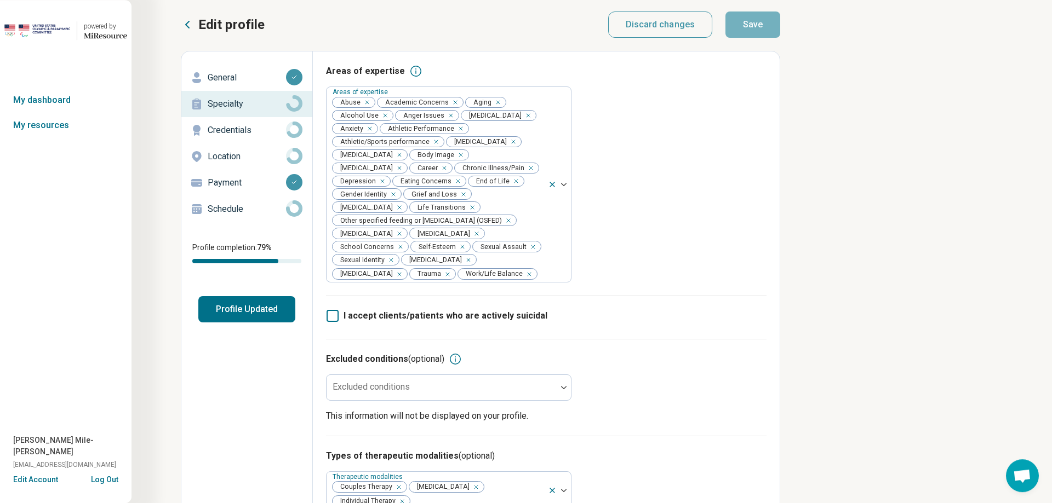
scroll to position [0, 0]
click at [279, 315] on button "Profile Updated" at bounding box center [246, 311] width 97 height 26
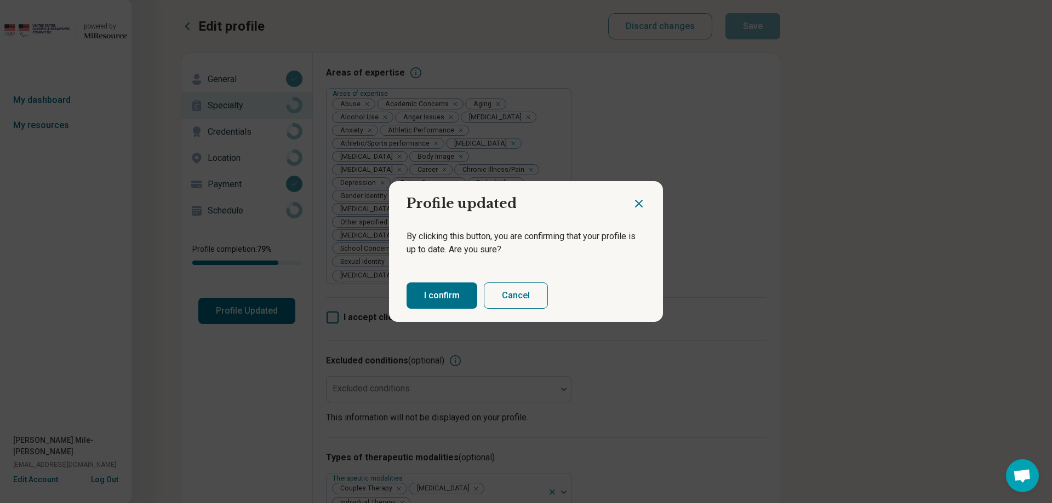
click at [450, 300] on button "I confirm" at bounding box center [441, 296] width 71 height 26
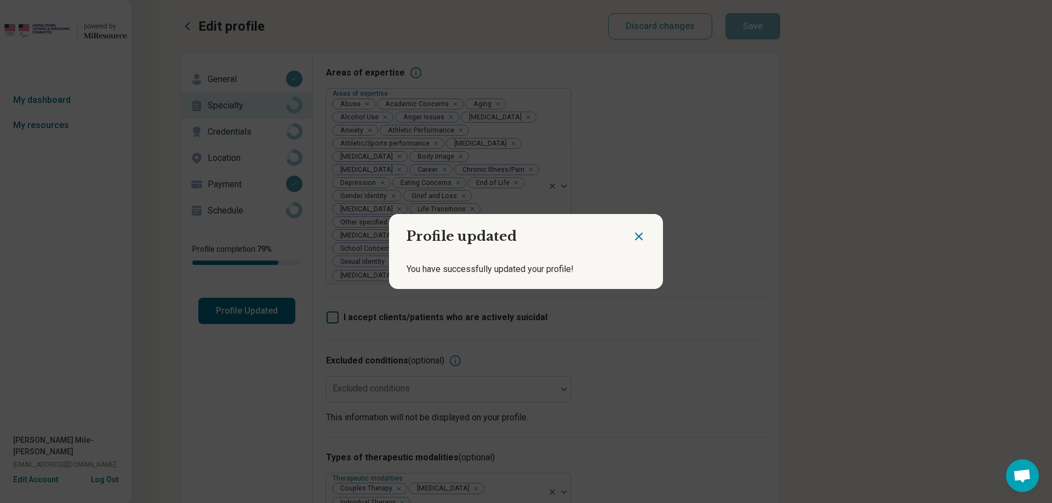
click at [632, 226] on div at bounding box center [647, 232] width 31 height 36
click at [632, 232] on icon "Close dialog" at bounding box center [638, 236] width 13 height 13
